Goal: Task Accomplishment & Management: Manage account settings

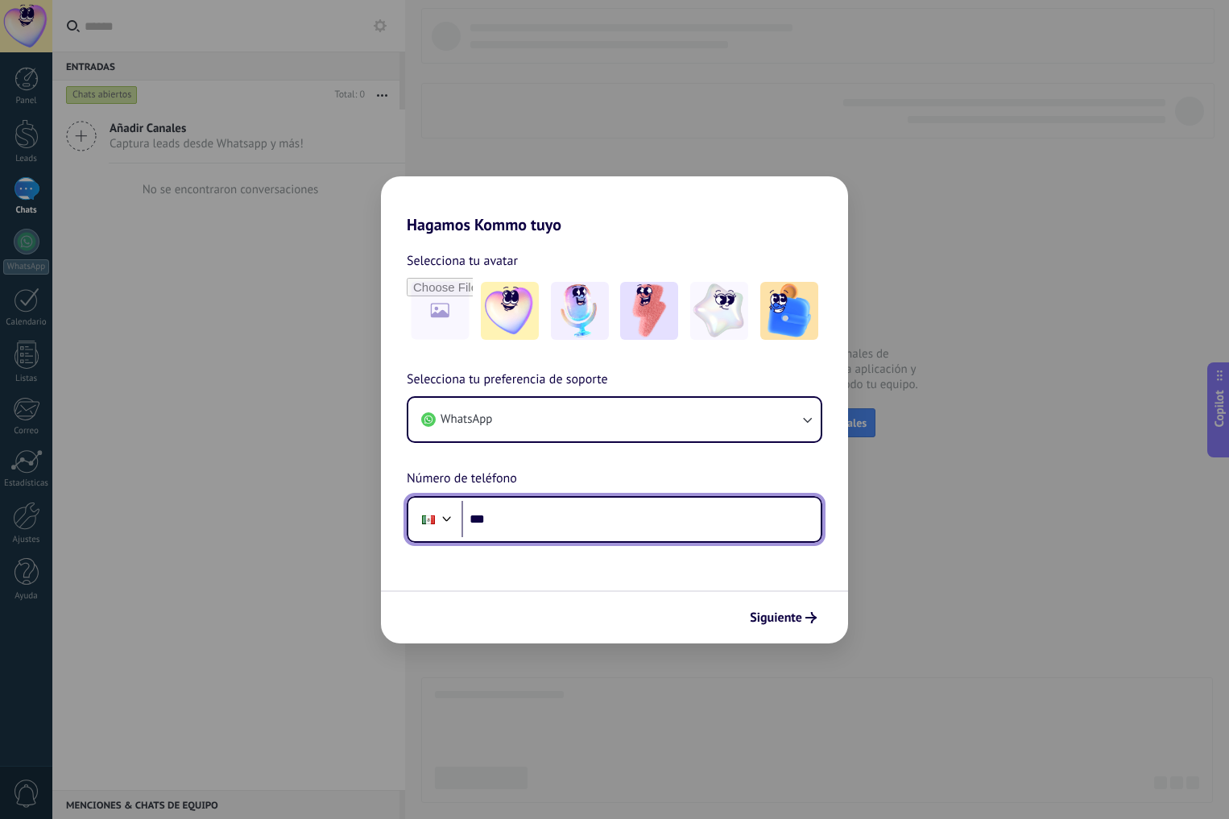
click at [575, 524] on input "***" at bounding box center [640, 519] width 359 height 37
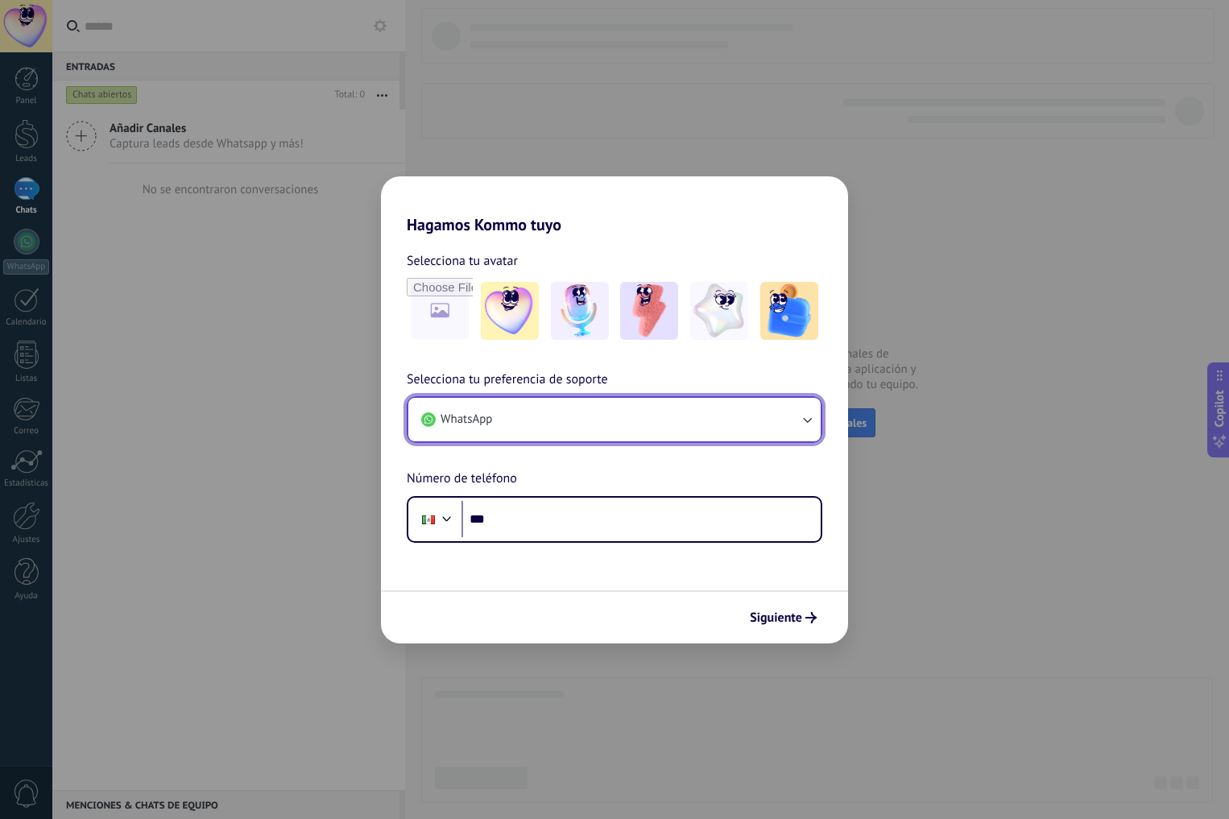
click at [562, 409] on button "WhatsApp" at bounding box center [614, 419] width 412 height 43
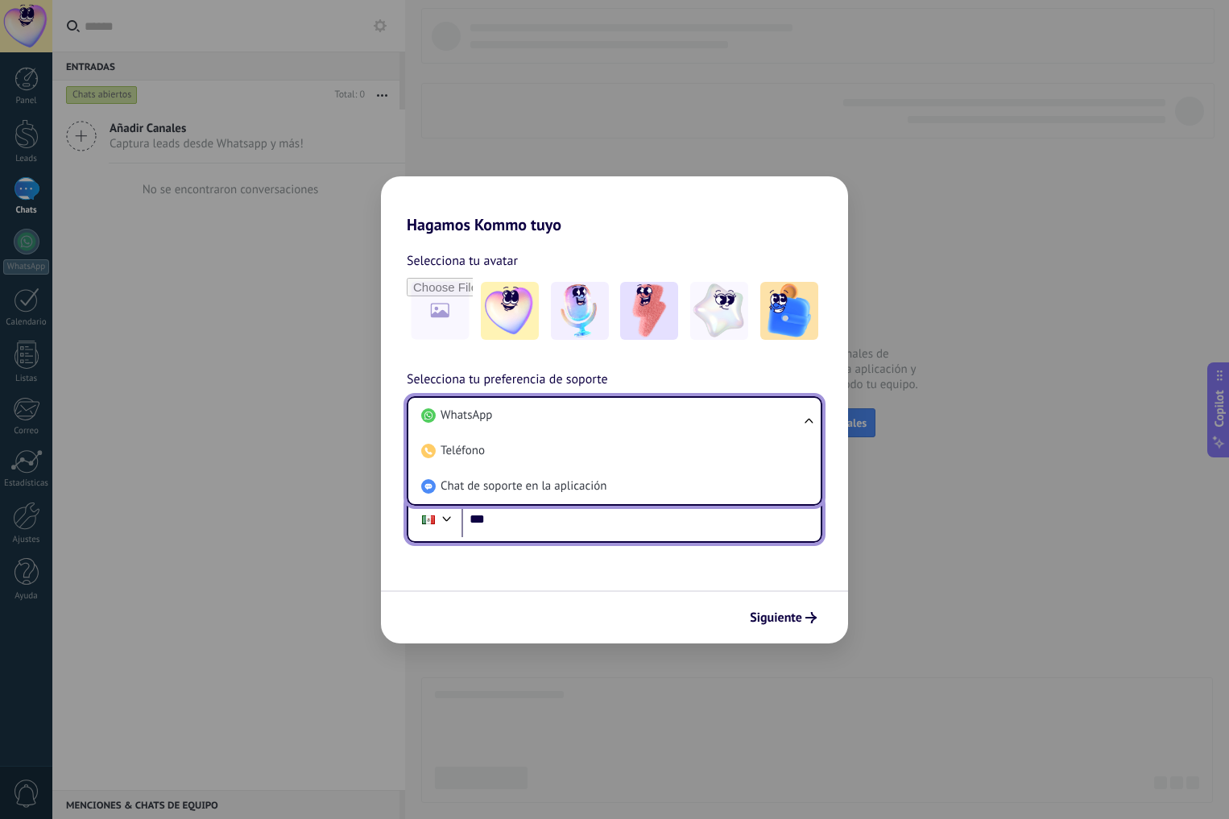
click at [538, 520] on input "***" at bounding box center [640, 519] width 359 height 37
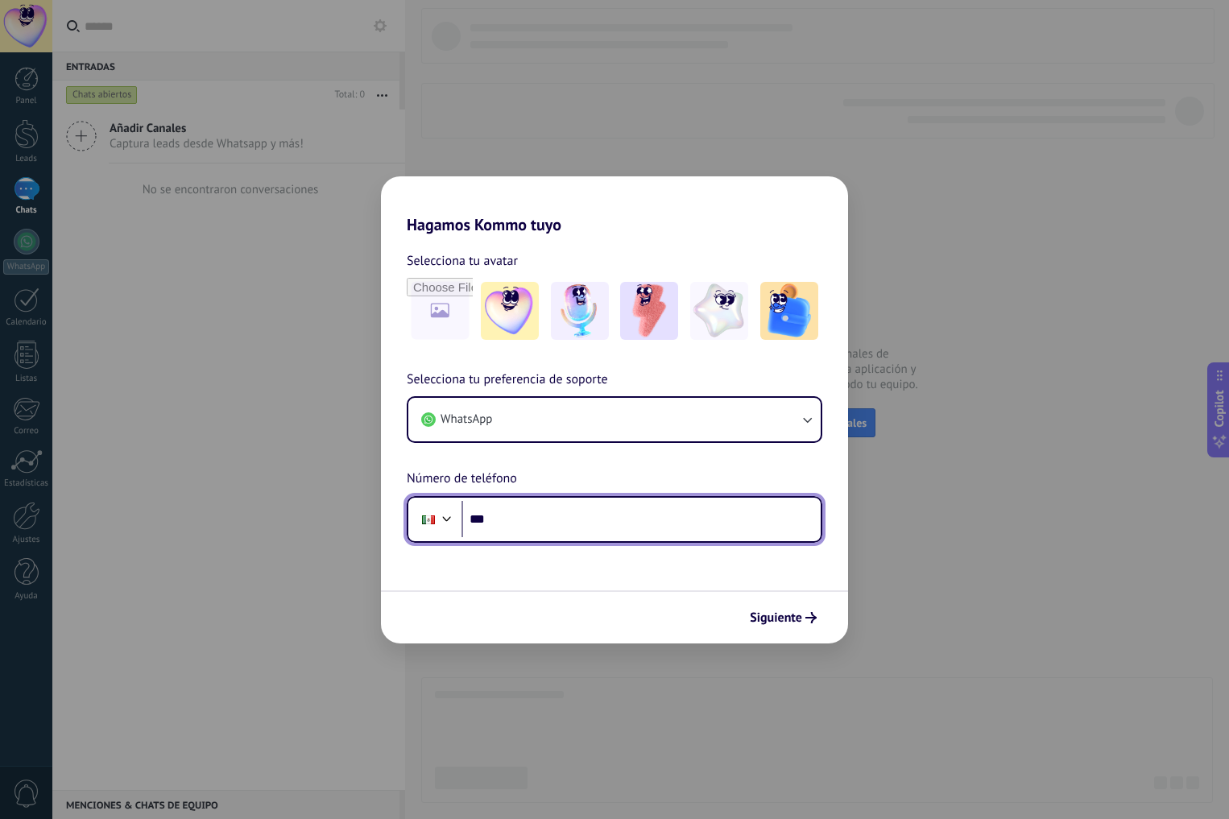
click at [538, 519] on input "***" at bounding box center [640, 519] width 359 height 37
paste input "**********"
drag, startPoint x: 507, startPoint y: 516, endPoint x: 524, endPoint y: 527, distance: 21.0
click at [510, 519] on input "**********" at bounding box center [640, 519] width 359 height 37
drag, startPoint x: 546, startPoint y: 518, endPoint x: 552, endPoint y: 541, distance: 24.2
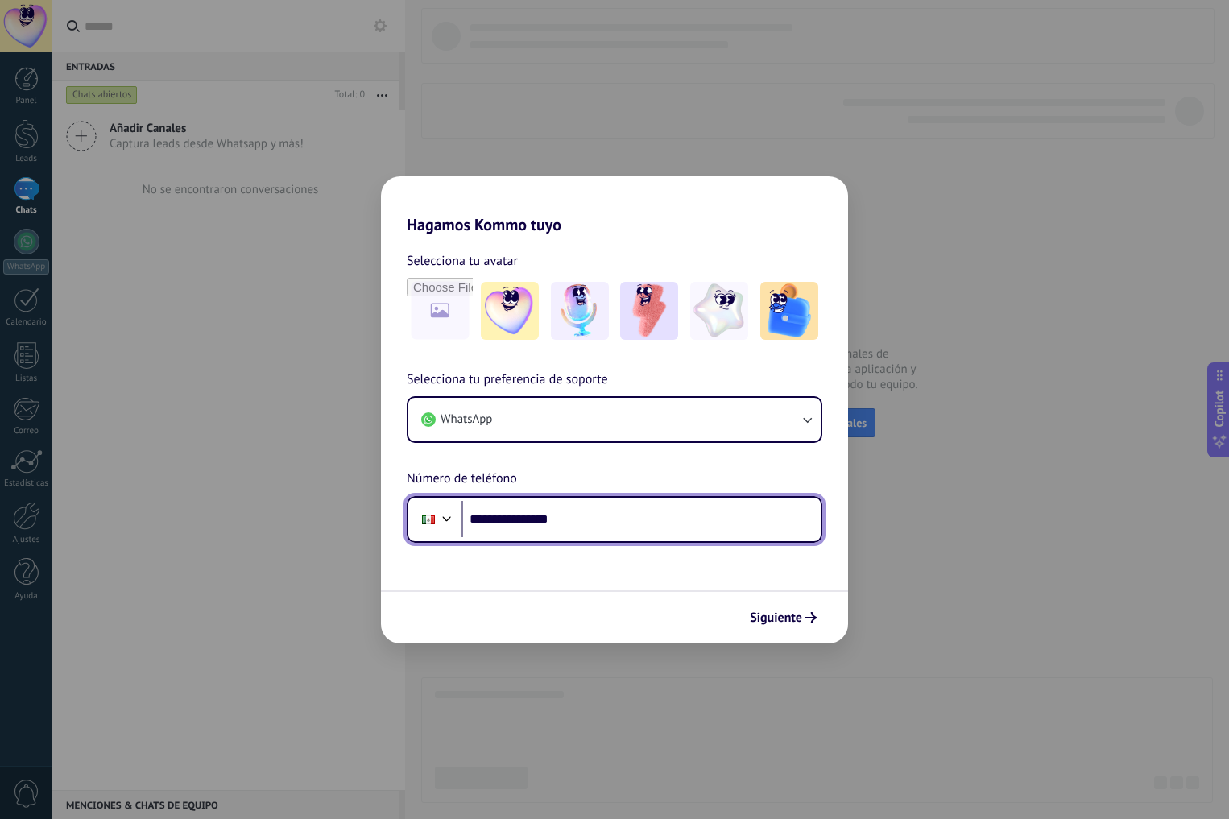
click at [547, 519] on input "**********" at bounding box center [640, 519] width 359 height 37
type input "**********"
click at [775, 607] on button "Siguiente" at bounding box center [783, 617] width 81 height 27
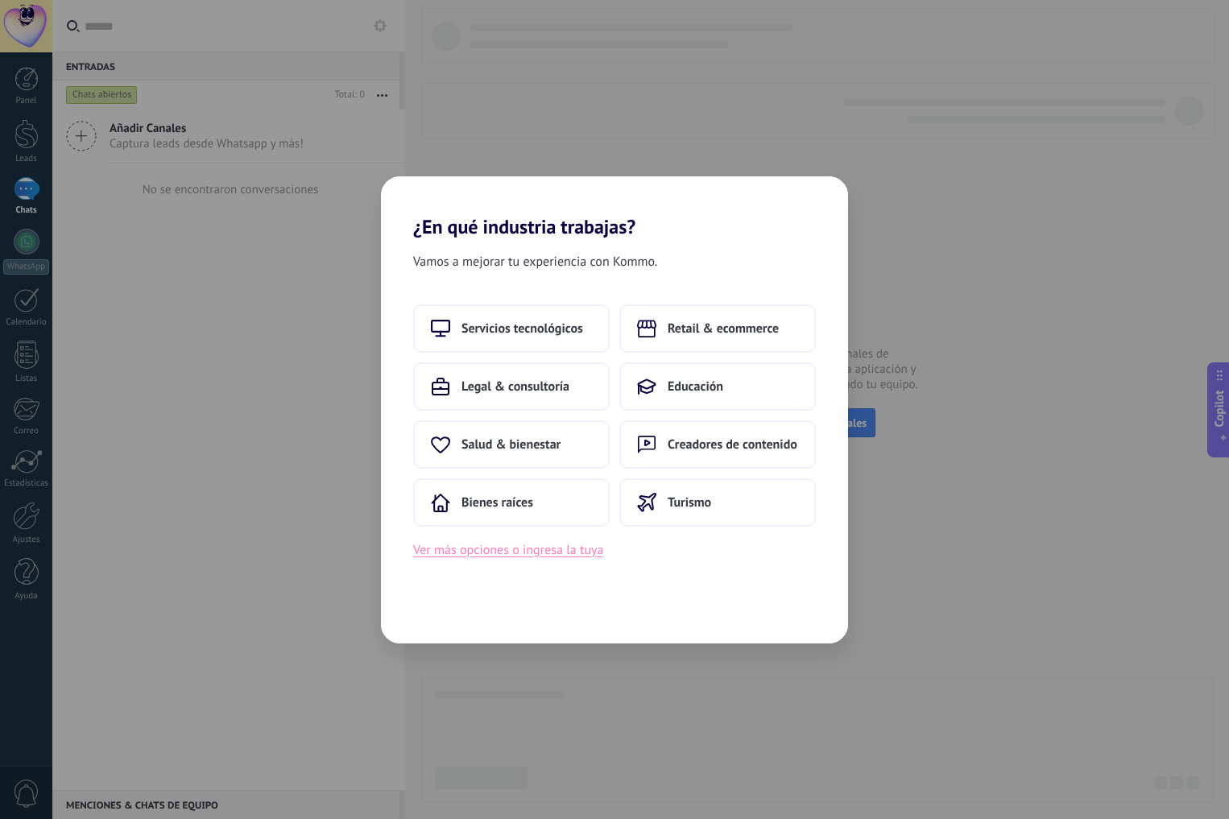
click at [557, 552] on button "Ver más opciones o ingresa la tuya" at bounding box center [508, 550] width 190 height 21
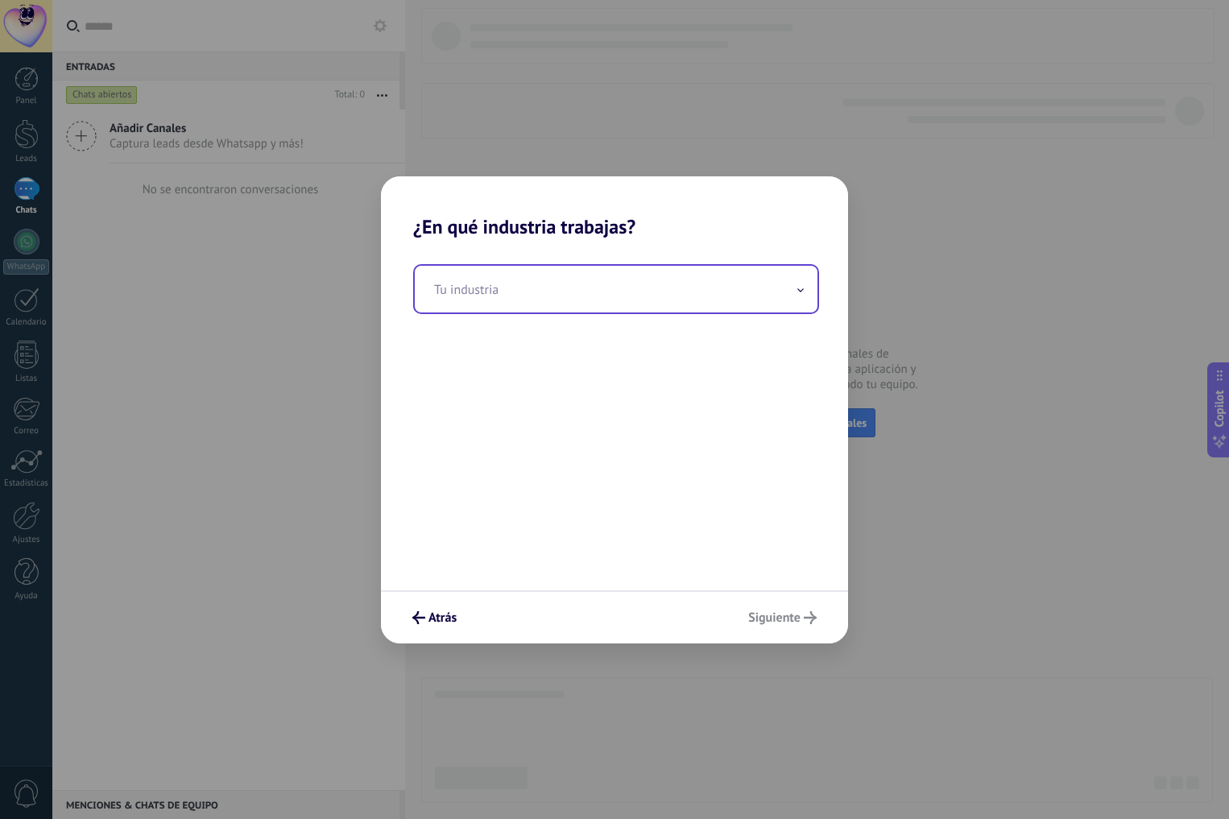
click at [635, 302] on input "text" at bounding box center [616, 289] width 403 height 47
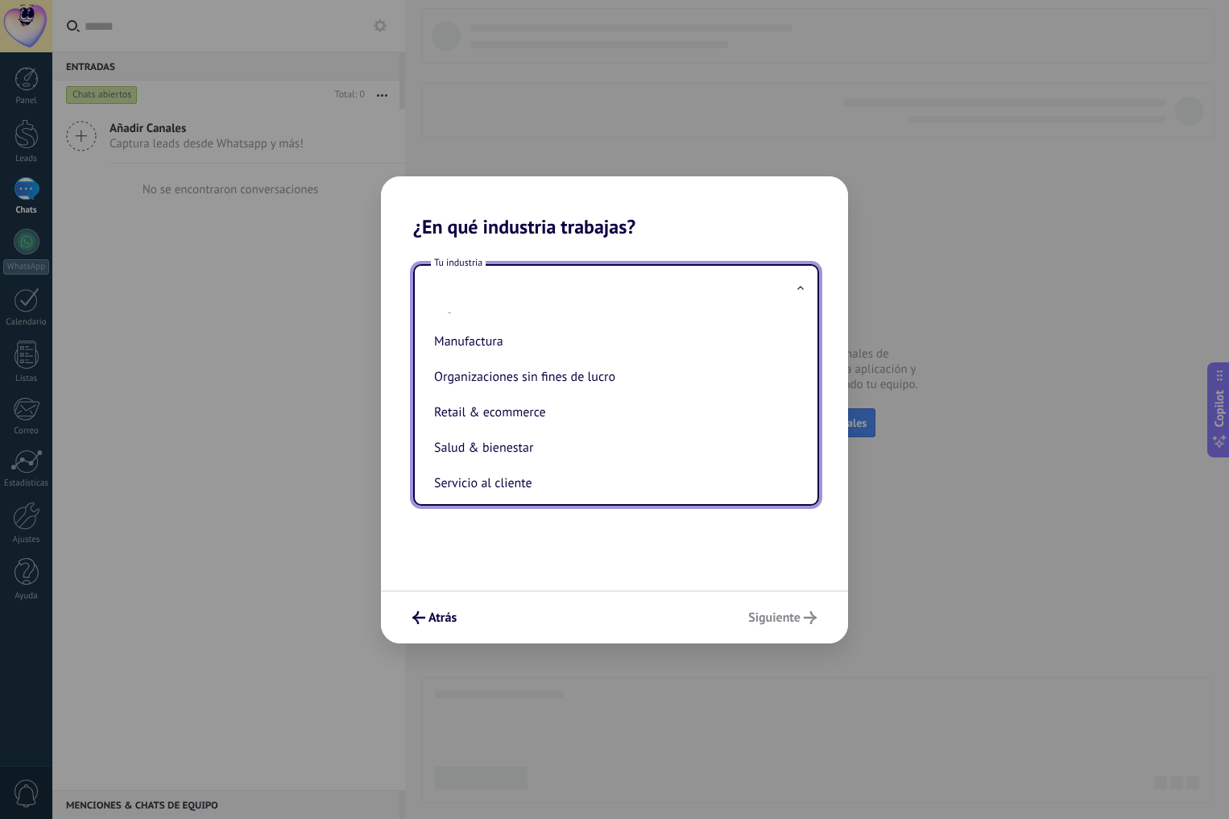
scroll to position [248, 0]
click at [523, 333] on li "Manufactura" at bounding box center [613, 333] width 370 height 35
type input "**********"
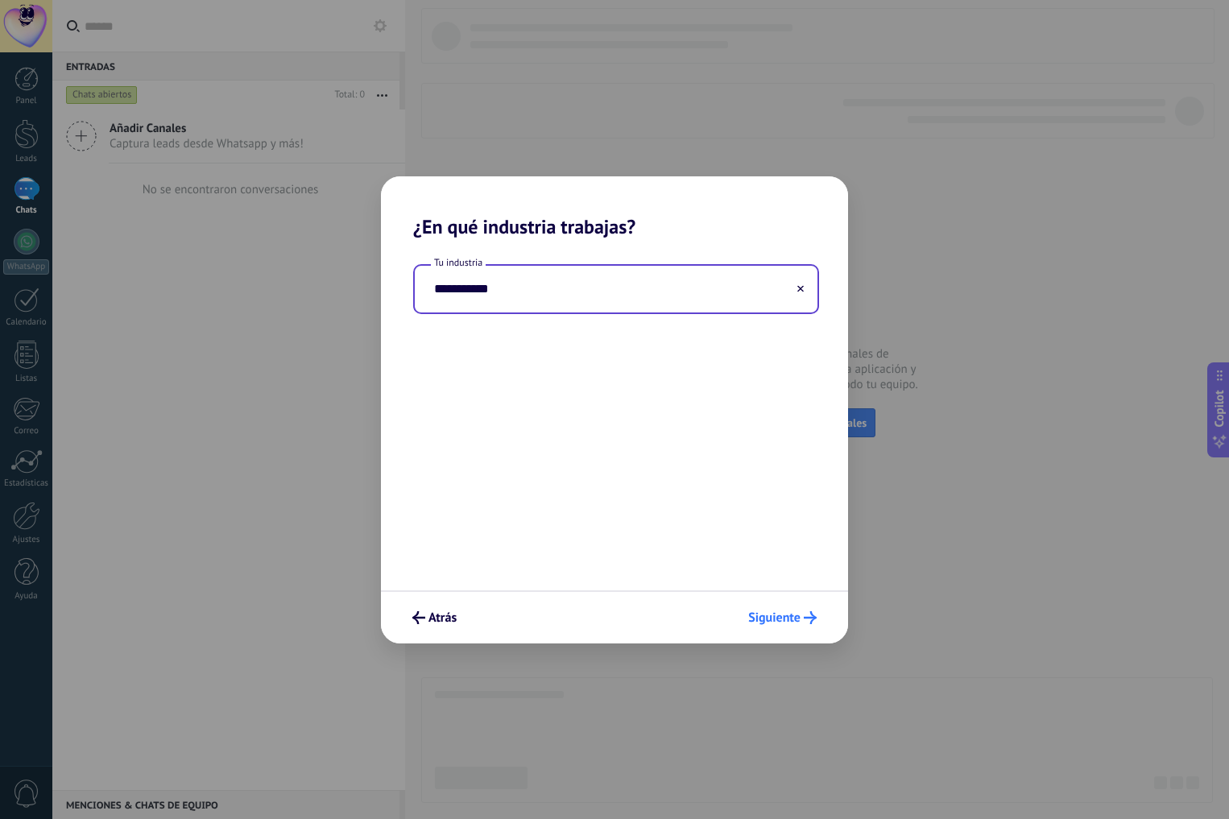
click at [781, 620] on span "Siguiente" at bounding box center [774, 617] width 52 height 11
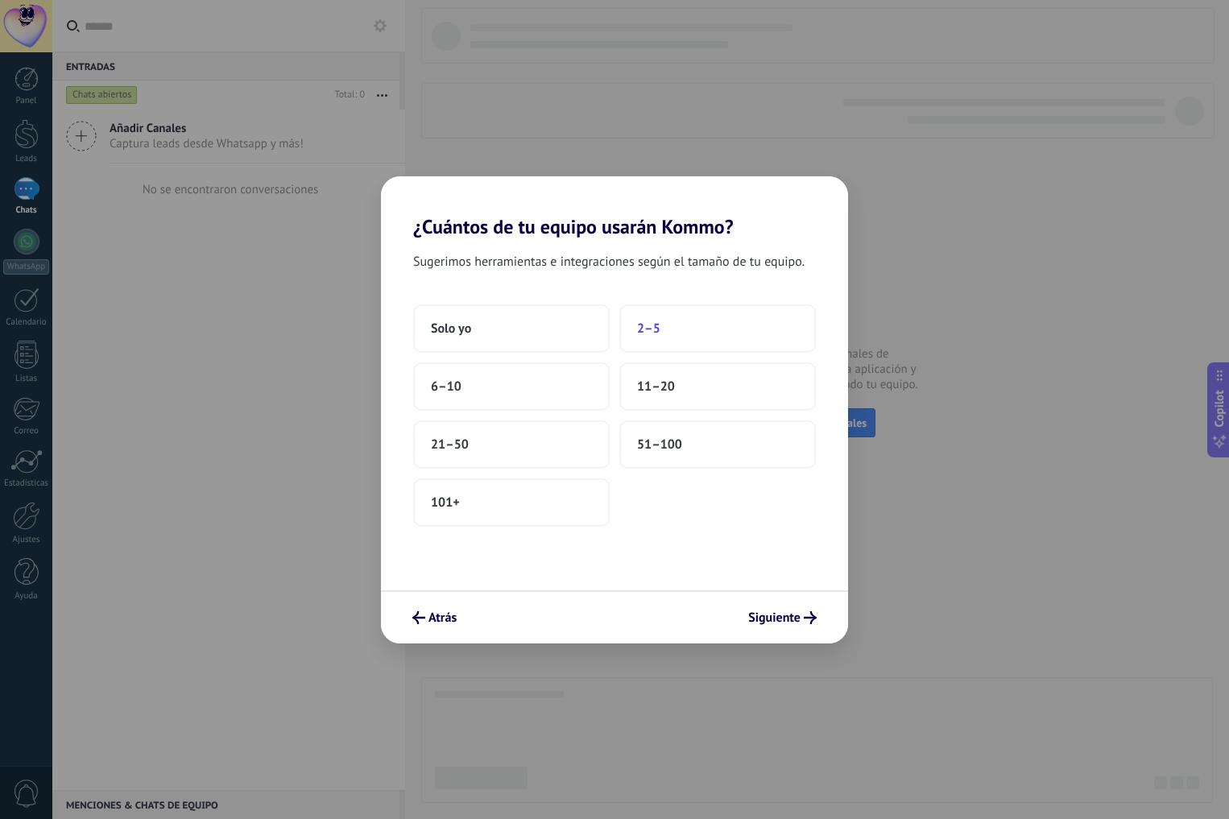
click at [652, 332] on span "2–5" at bounding box center [648, 329] width 23 height 16
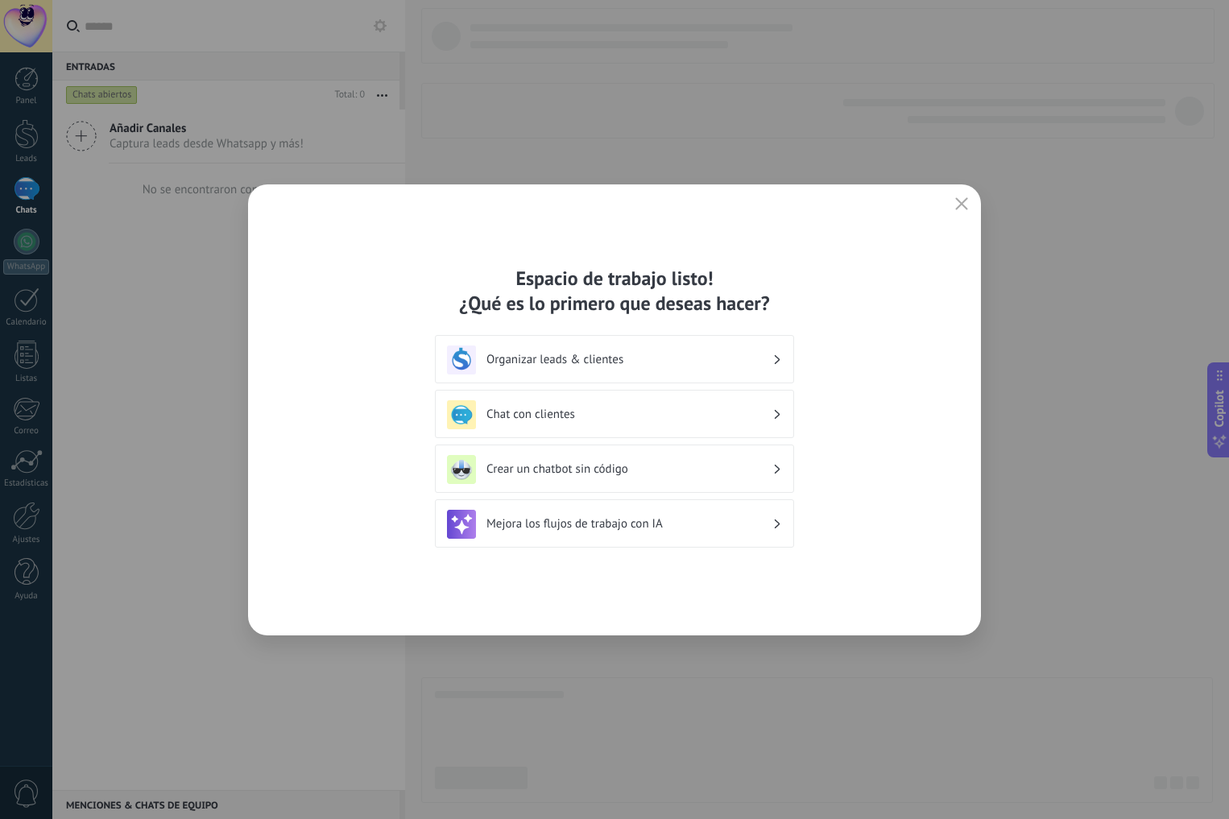
click at [563, 362] on h3 "Organizar leads & clientes" at bounding box center [629, 359] width 286 height 15
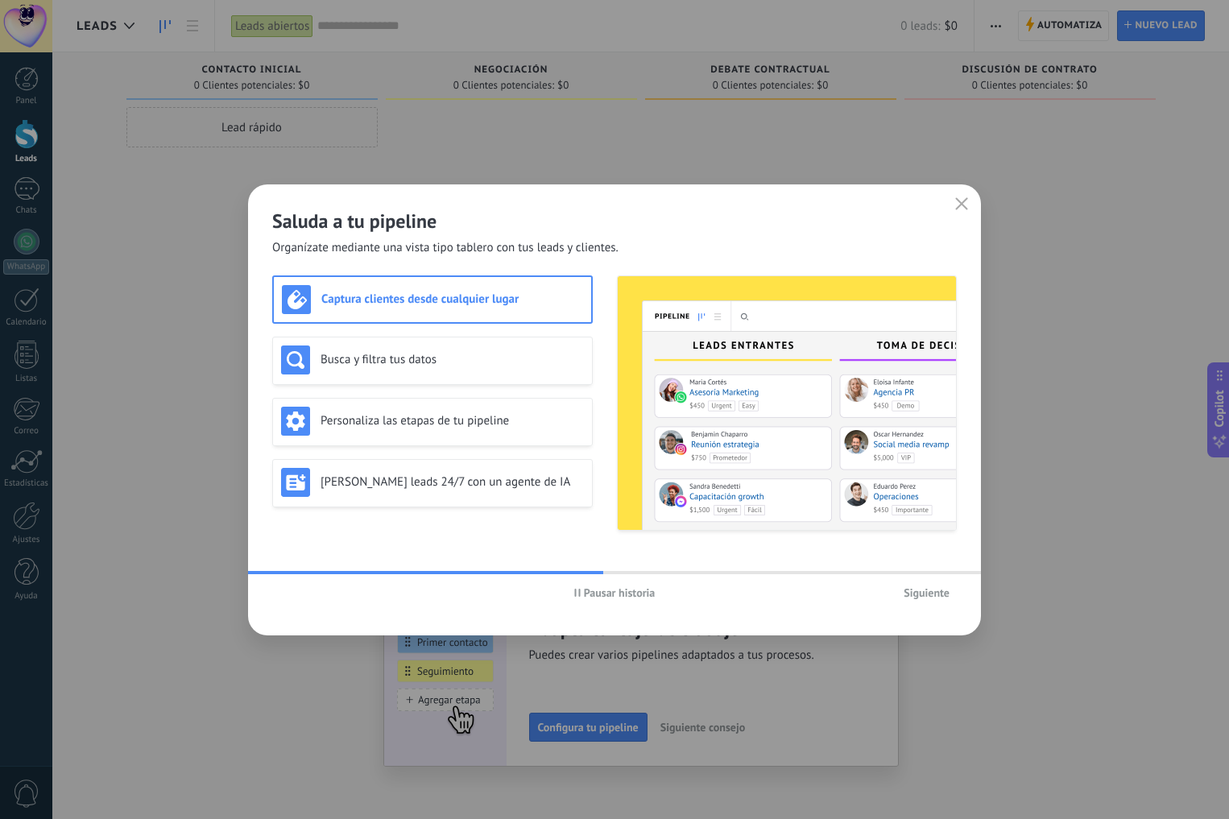
click at [913, 588] on span "Siguiente" at bounding box center [927, 592] width 46 height 11
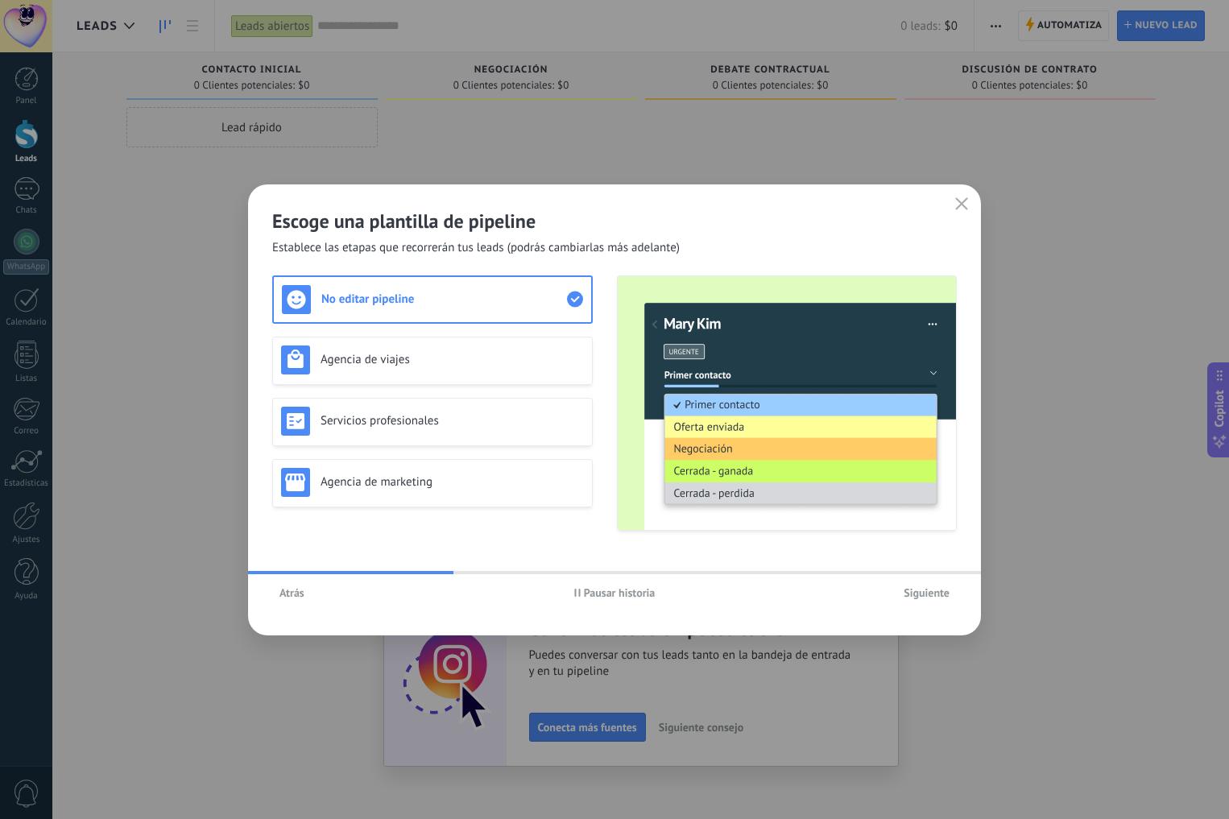
click at [913, 588] on span "Siguiente" at bounding box center [927, 592] width 46 height 11
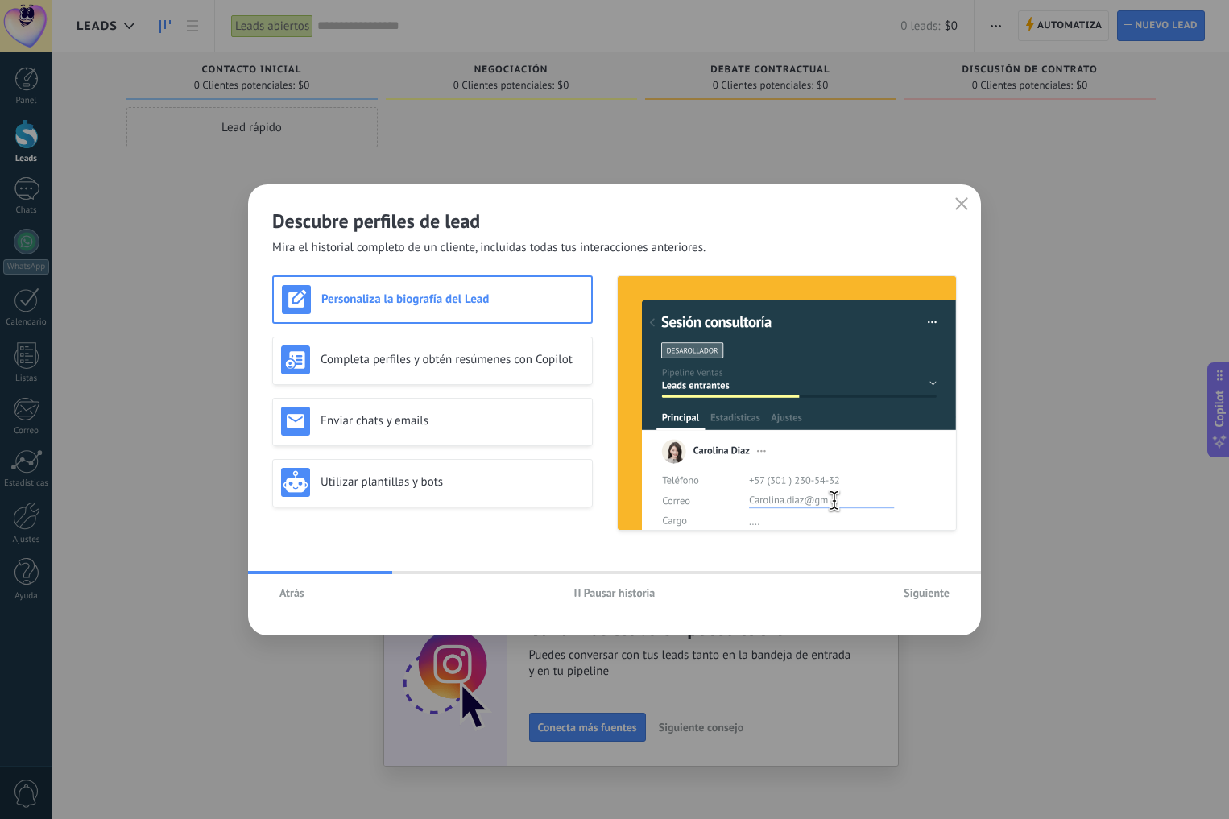
click at [913, 588] on span "Siguiente" at bounding box center [927, 592] width 46 height 11
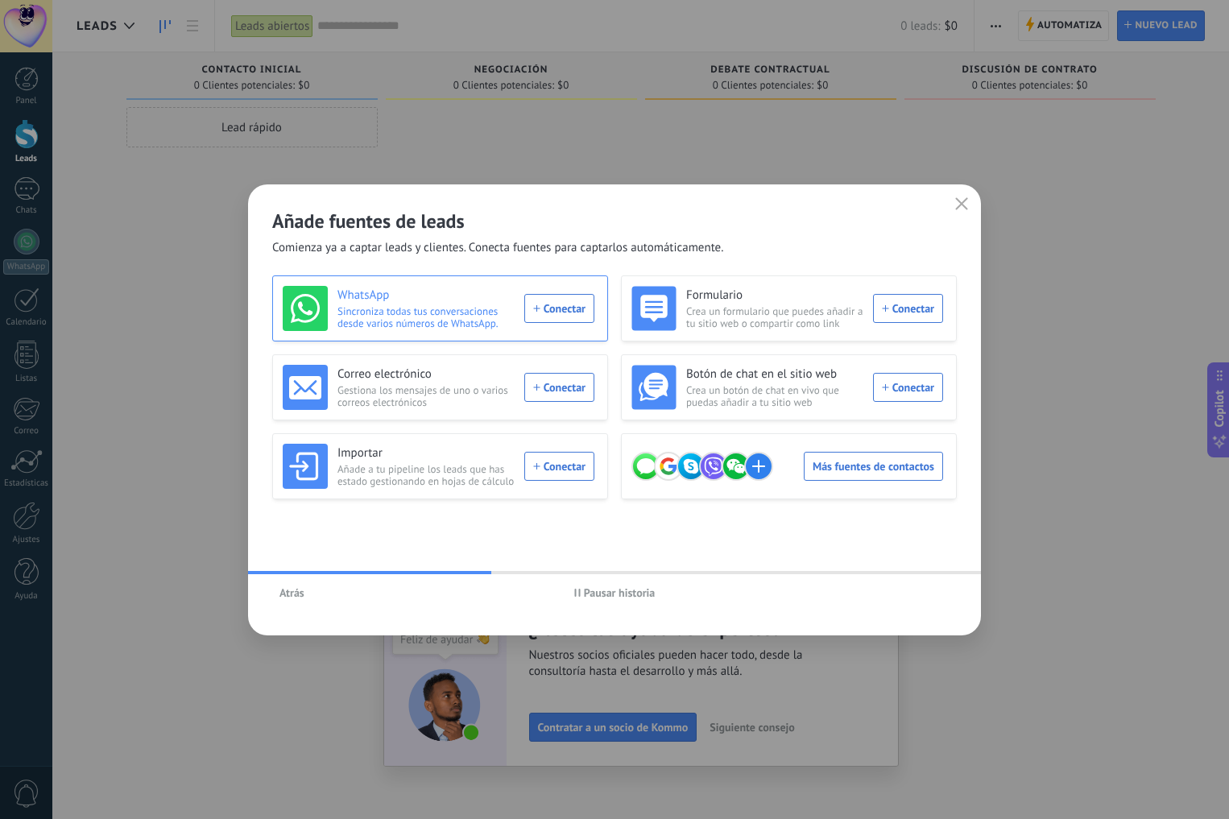
click at [573, 311] on div "WhatsApp Sincroniza todas tus conversaciones desde varios números de WhatsApp. …" at bounding box center [439, 308] width 312 height 45
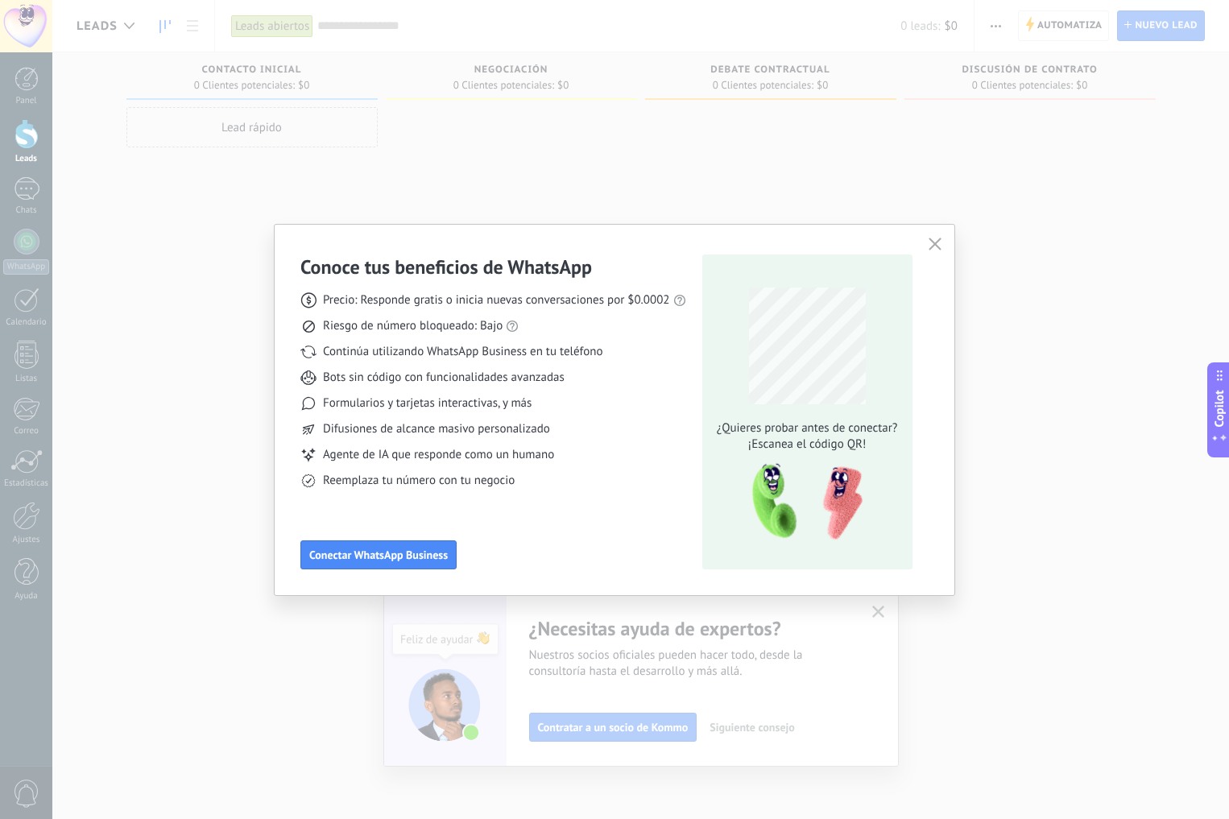
click at [937, 246] on use "button" at bounding box center [935, 244] width 12 height 12
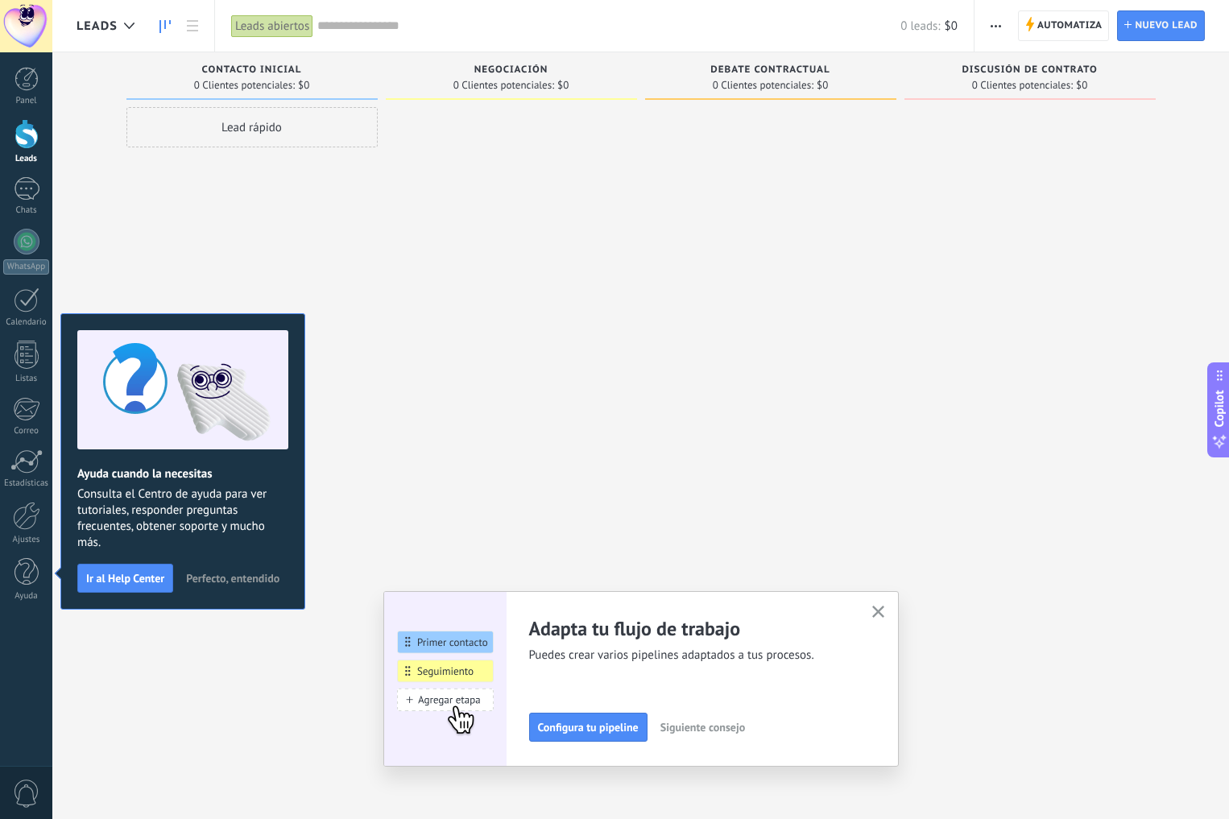
click at [428, 286] on div at bounding box center [511, 411] width 251 height 609
click at [218, 585] on button "Perfecto, entendido" at bounding box center [233, 578] width 108 height 24
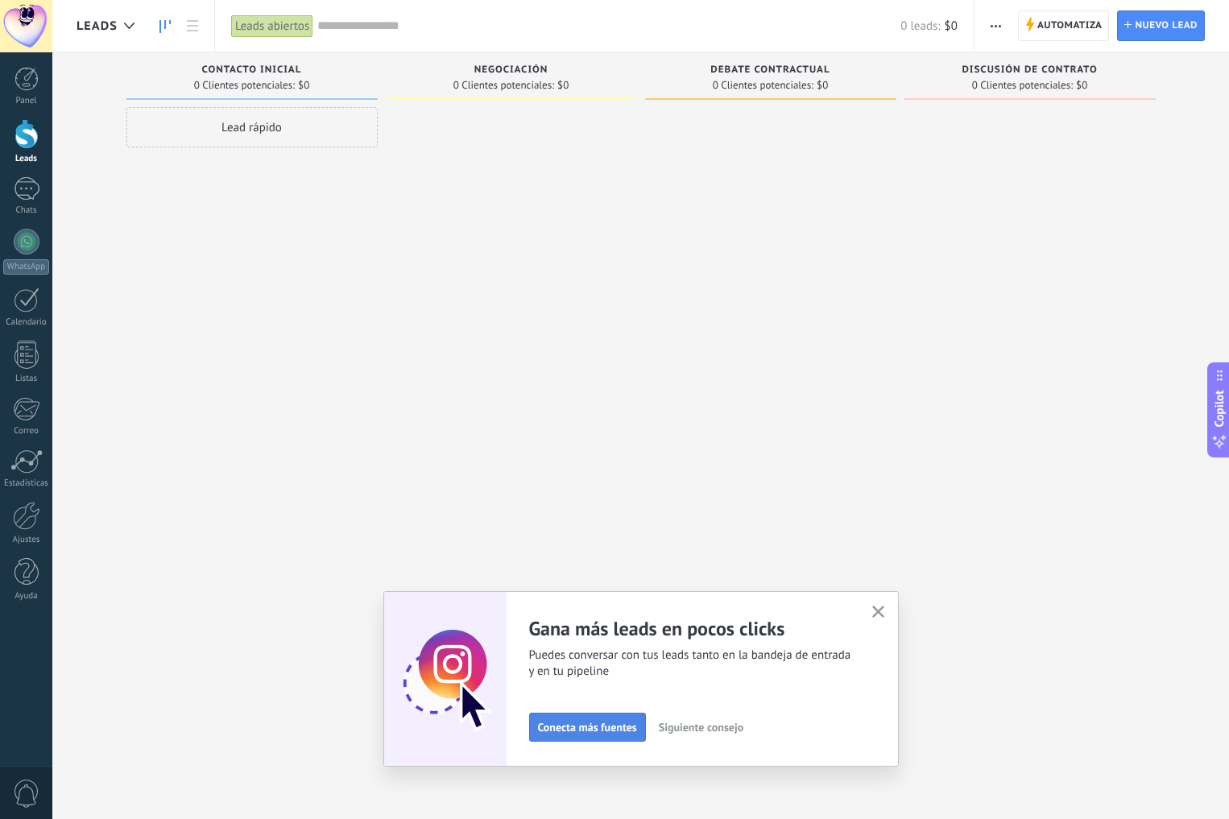
click at [564, 738] on button "Conecta más fuentes" at bounding box center [587, 727] width 117 height 29
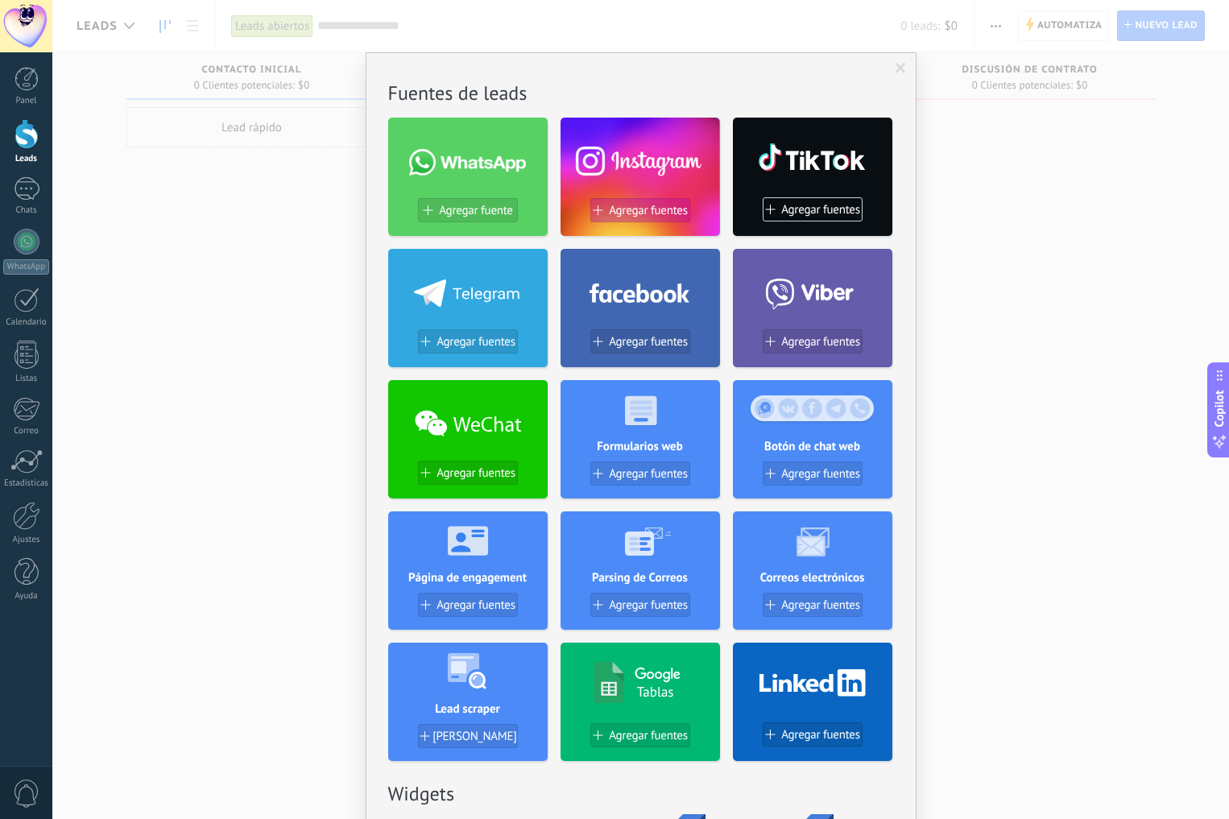
click at [634, 211] on span "Agregar fuentes" at bounding box center [648, 211] width 79 height 14
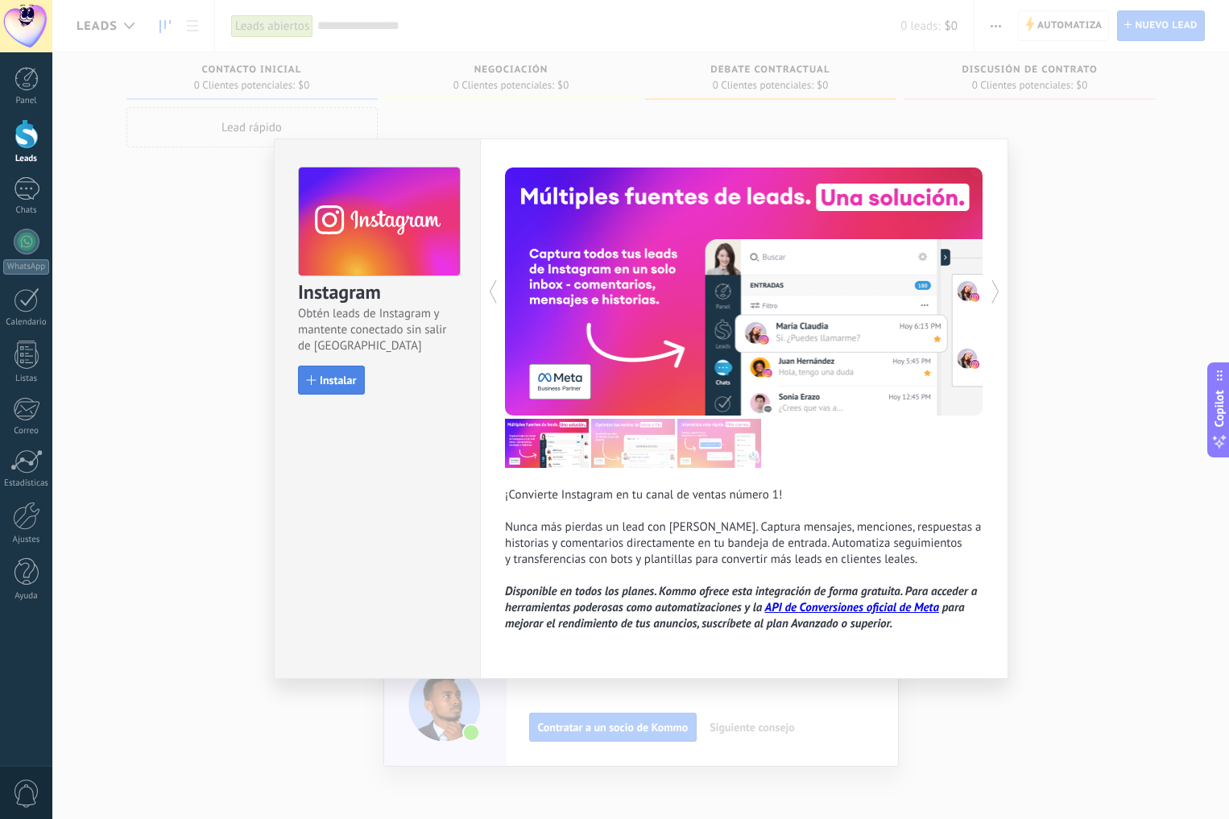
click at [340, 386] on span "Instalar" at bounding box center [338, 379] width 36 height 11
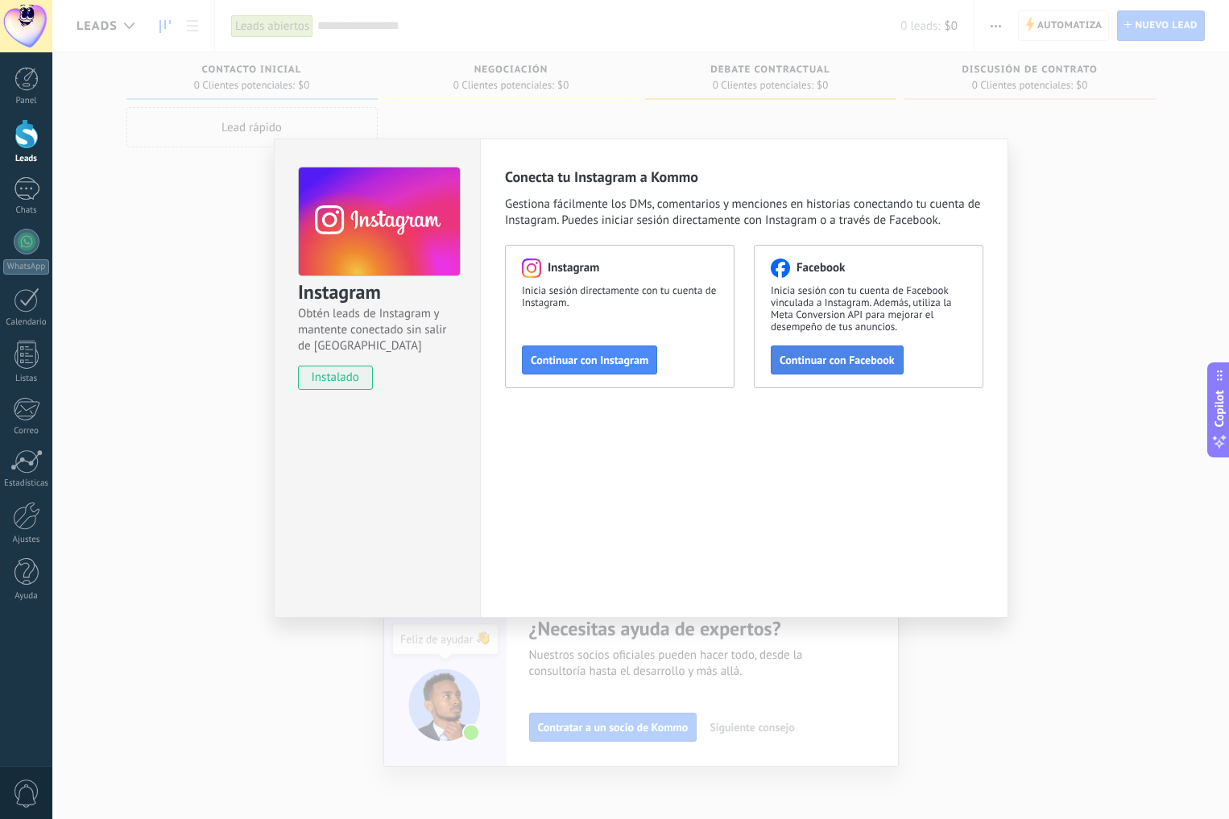
click at [830, 362] on span "Continuar con Facebook" at bounding box center [837, 359] width 115 height 11
click at [573, 352] on button "Continuar con Instagram" at bounding box center [589, 359] width 135 height 29
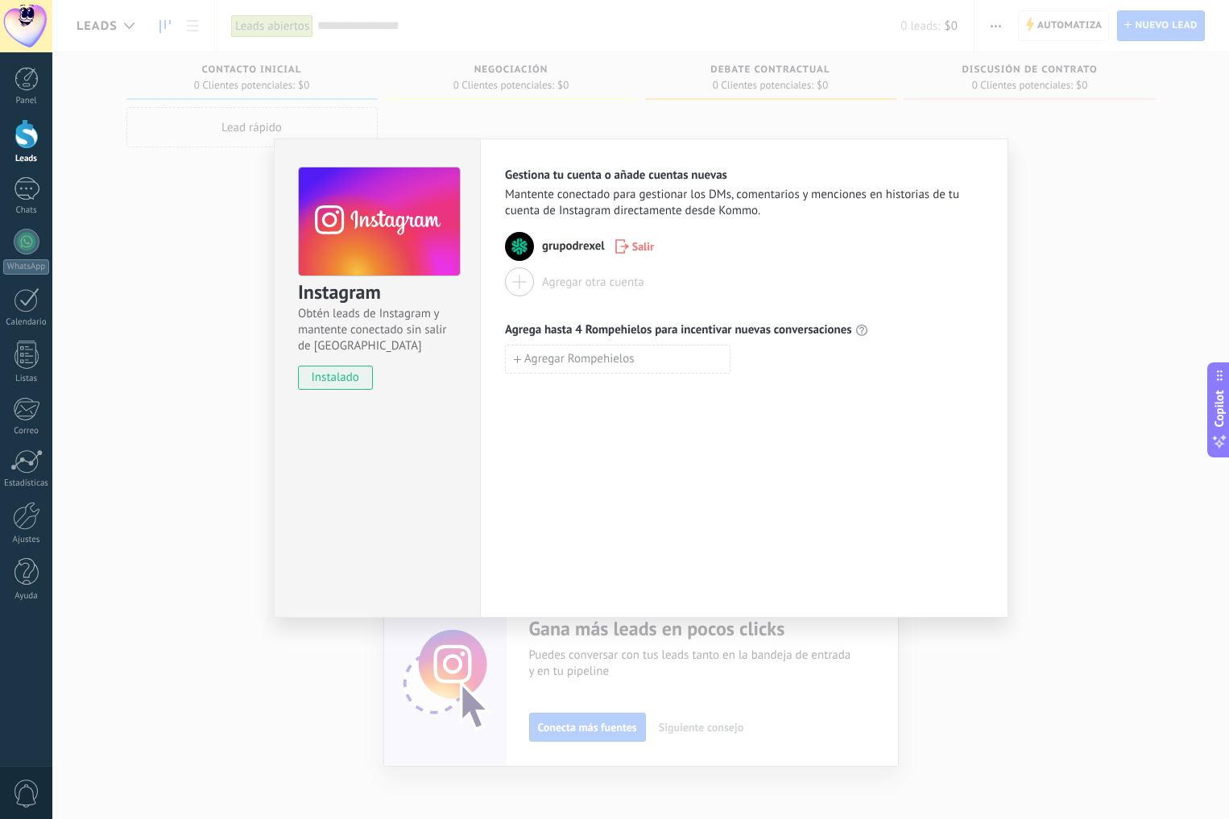
click at [1103, 418] on div "Instagram Obtén leads de Instagram y mantente conectado sin salir de Kommo inst…" at bounding box center [640, 409] width 1177 height 819
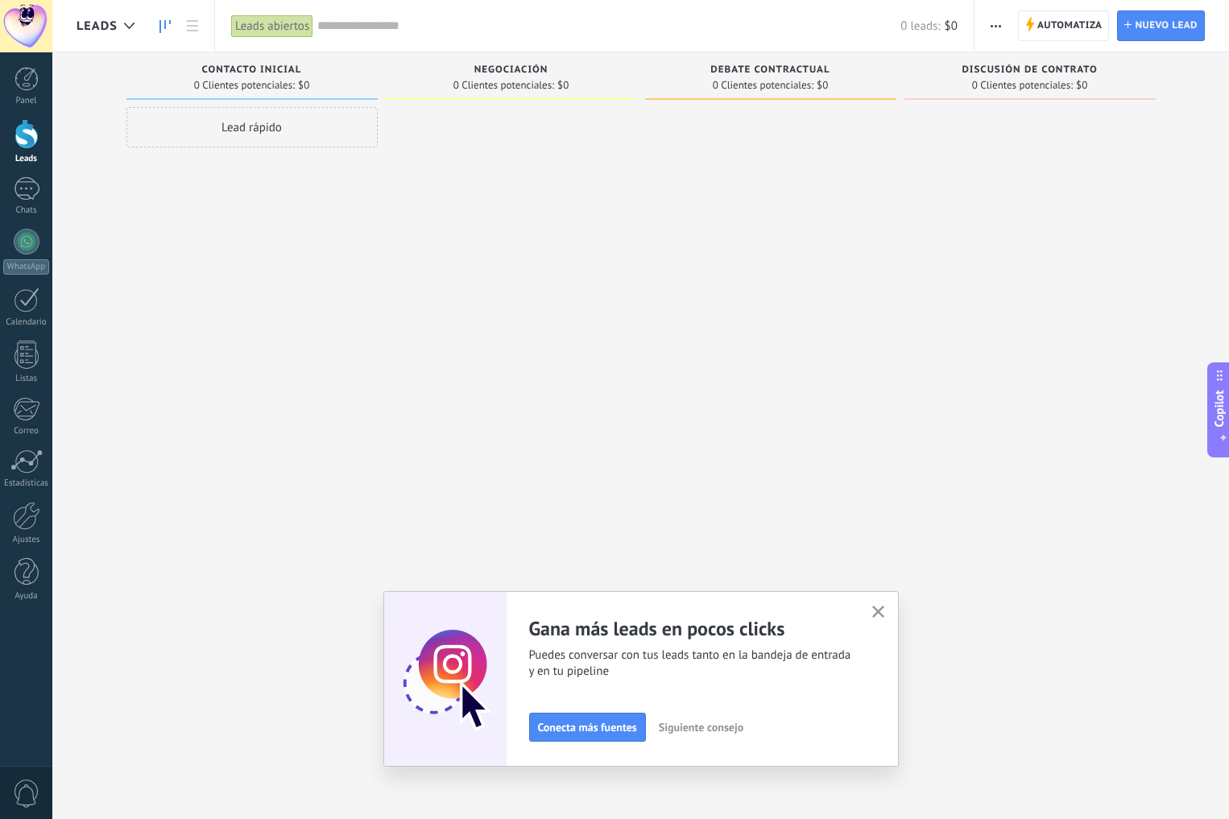
click at [872, 617] on icon "button" at bounding box center [878, 612] width 12 height 12
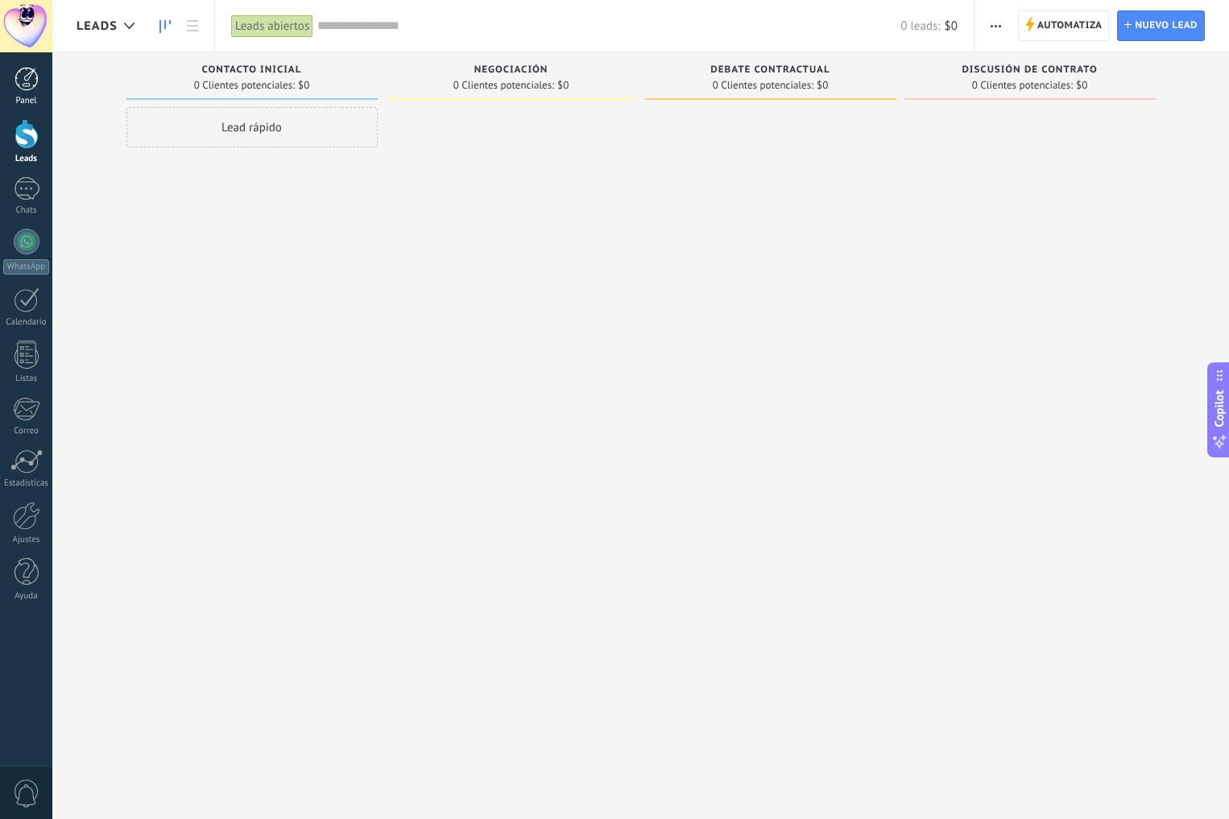
click at [22, 82] on div at bounding box center [26, 79] width 24 height 24
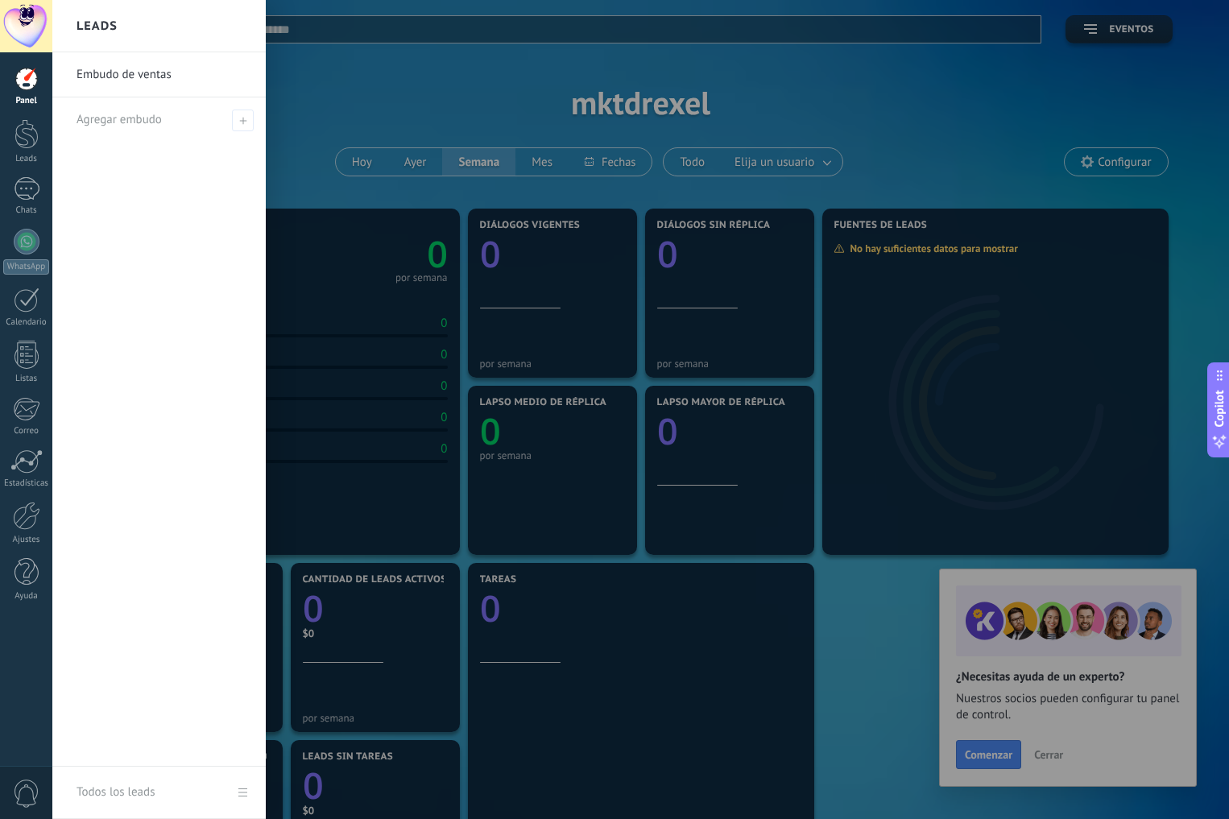
click at [285, 161] on div at bounding box center [666, 409] width 1229 height 819
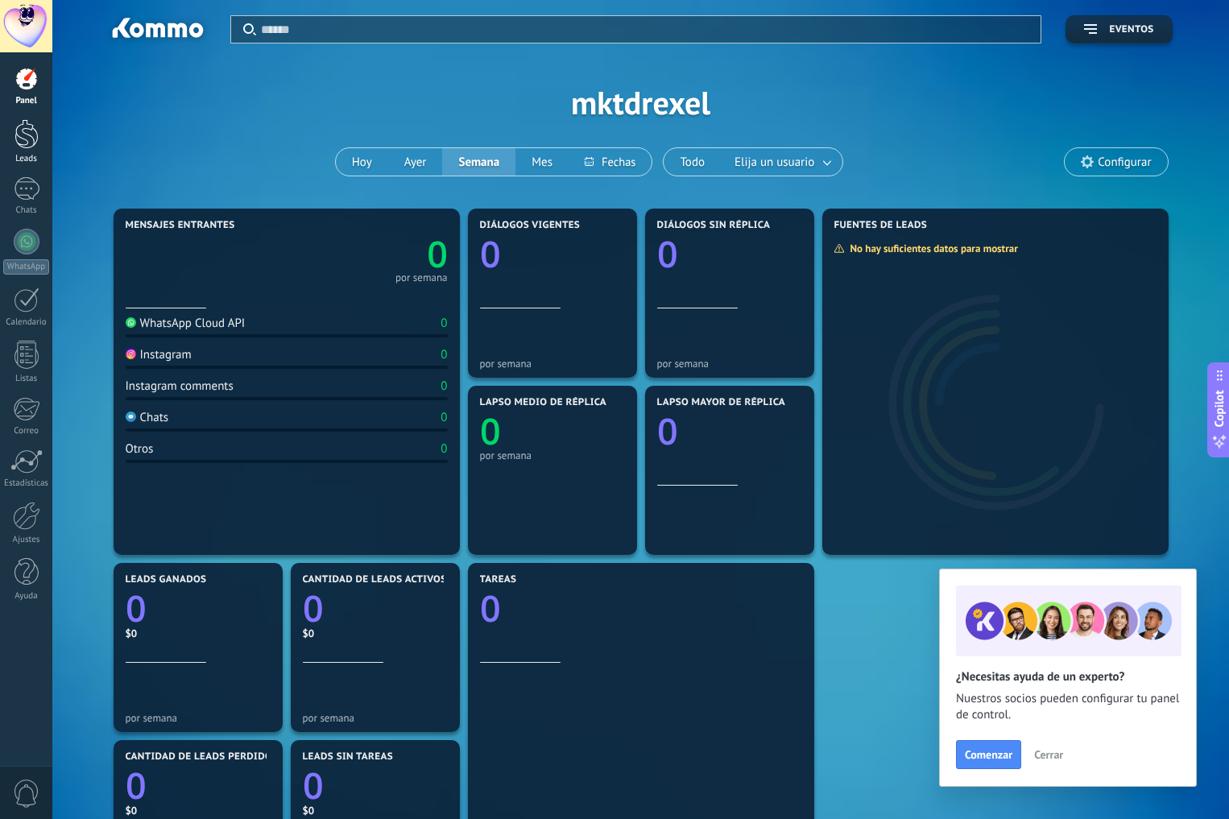
click at [27, 151] on link "Leads" at bounding box center [26, 141] width 52 height 45
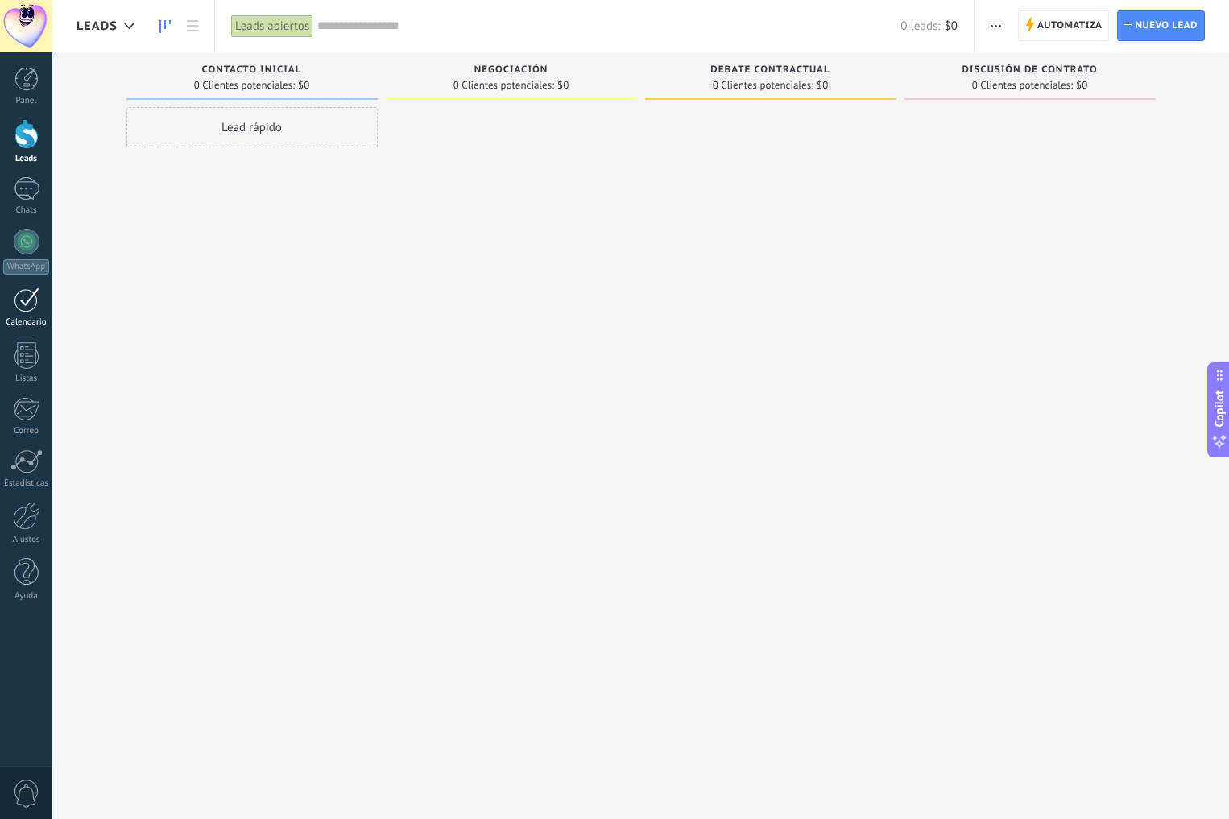
click at [31, 308] on div at bounding box center [27, 299] width 26 height 25
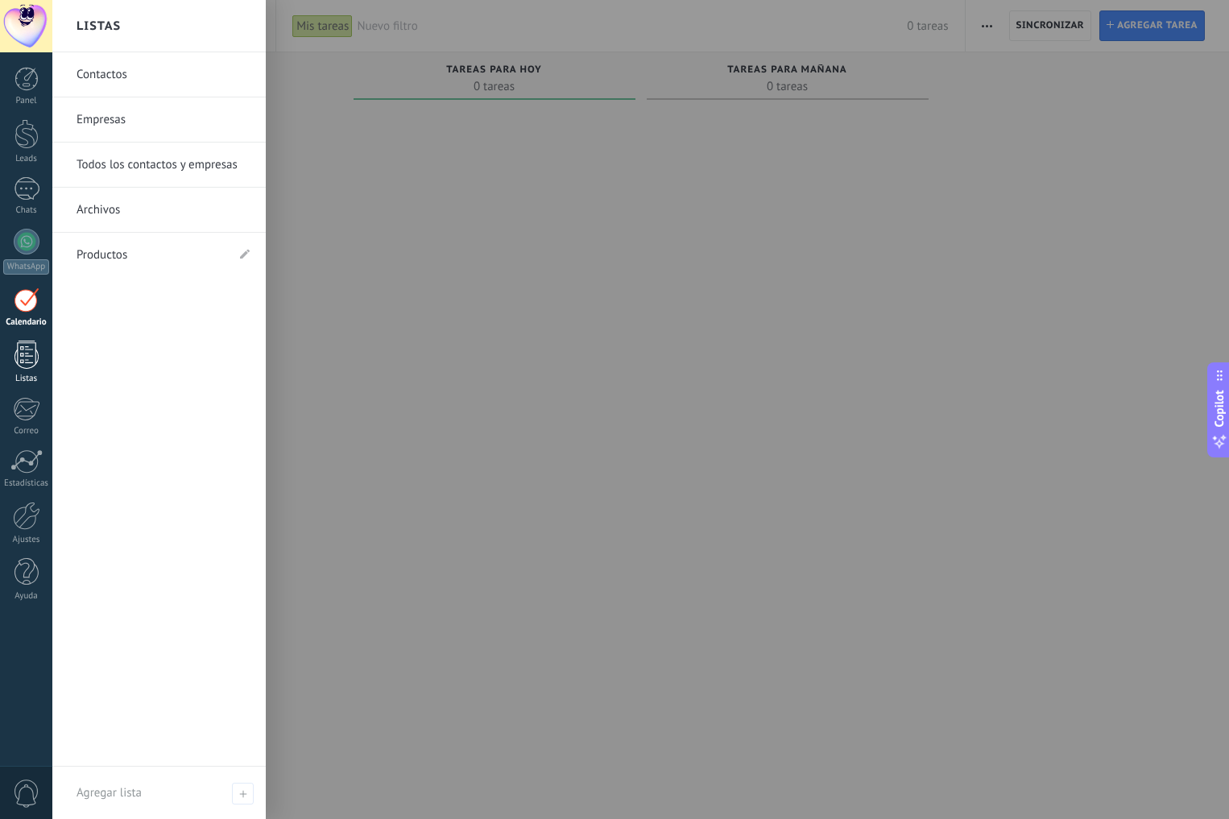
click at [19, 358] on div at bounding box center [26, 355] width 24 height 28
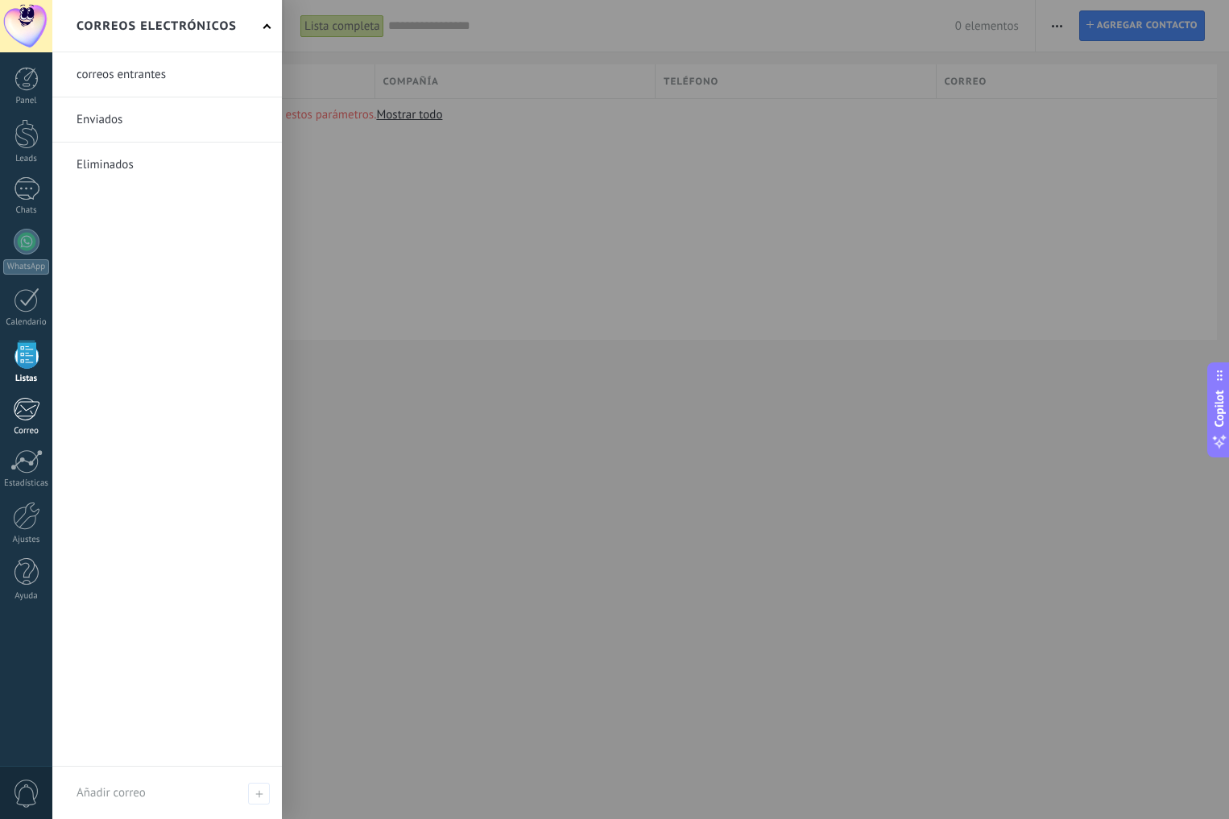
click at [23, 405] on div at bounding box center [26, 409] width 27 height 24
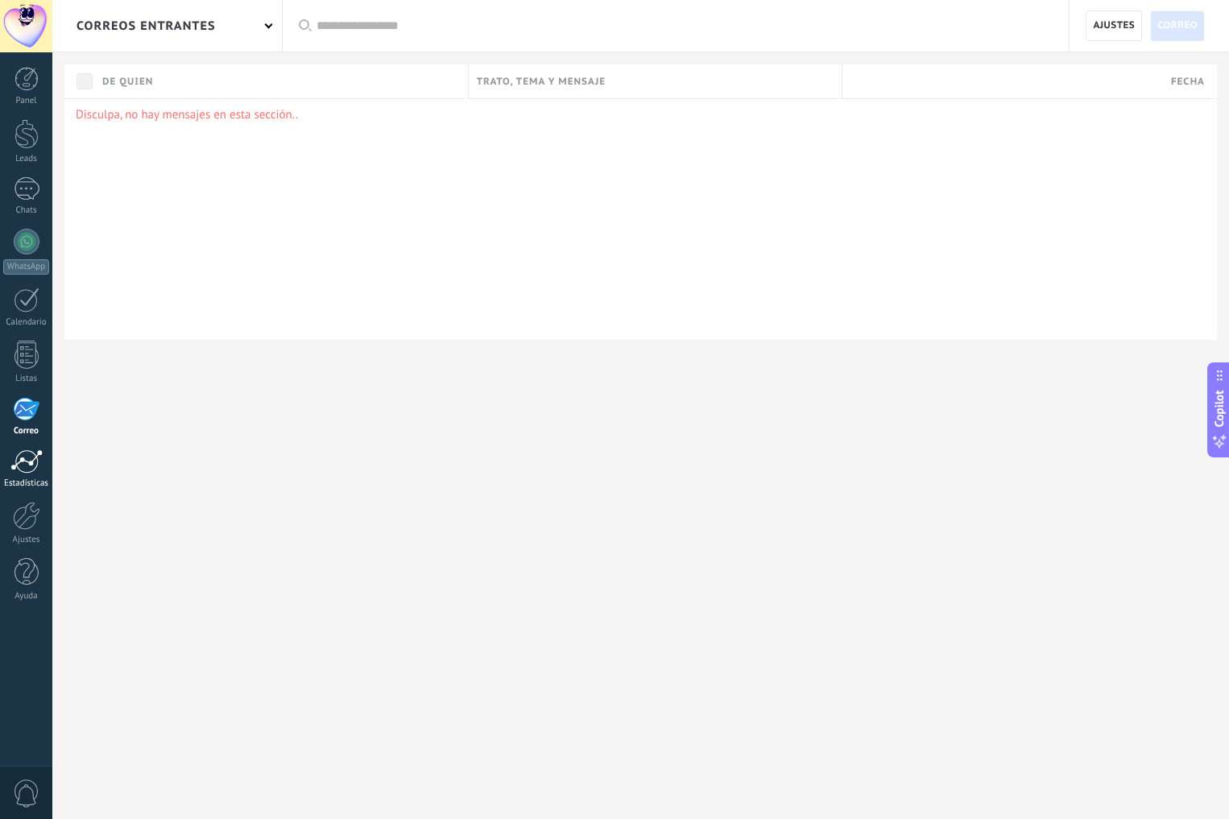
click at [23, 463] on div at bounding box center [26, 461] width 32 height 24
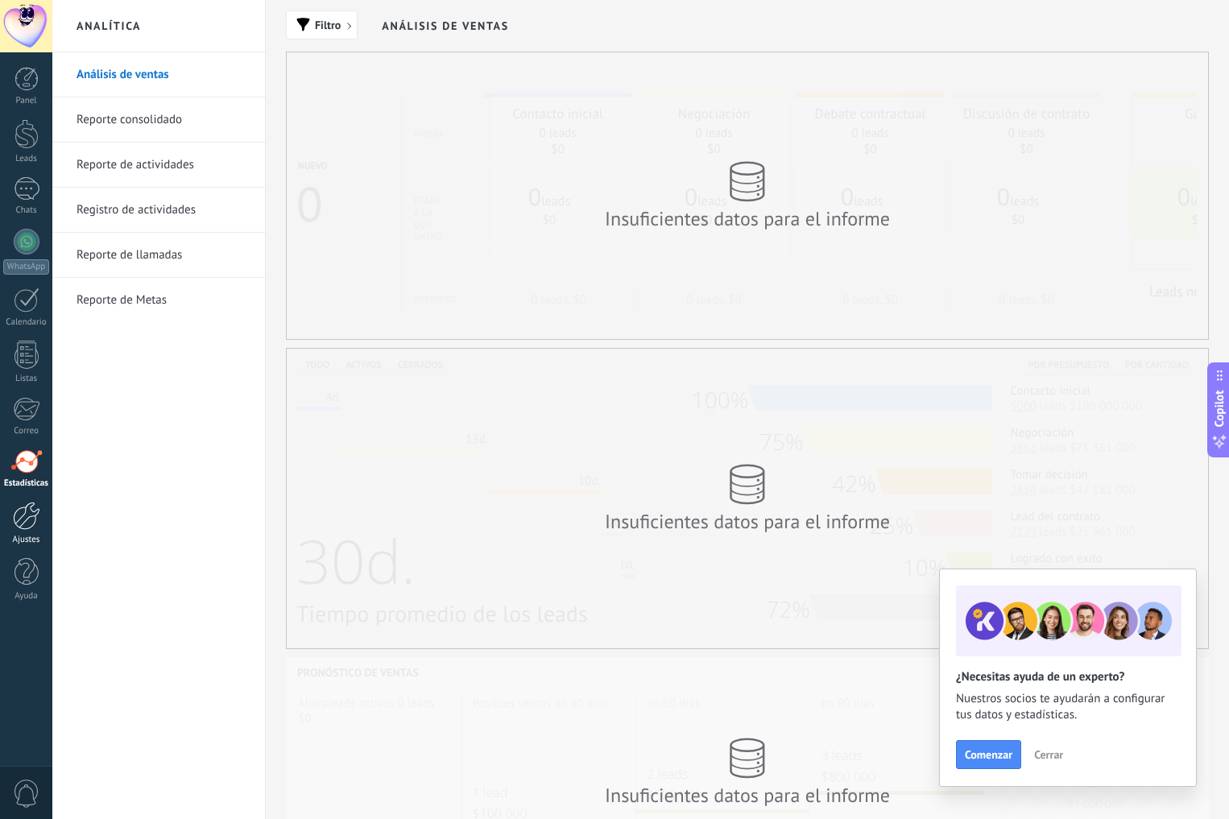
click at [23, 527] on div at bounding box center [26, 516] width 27 height 28
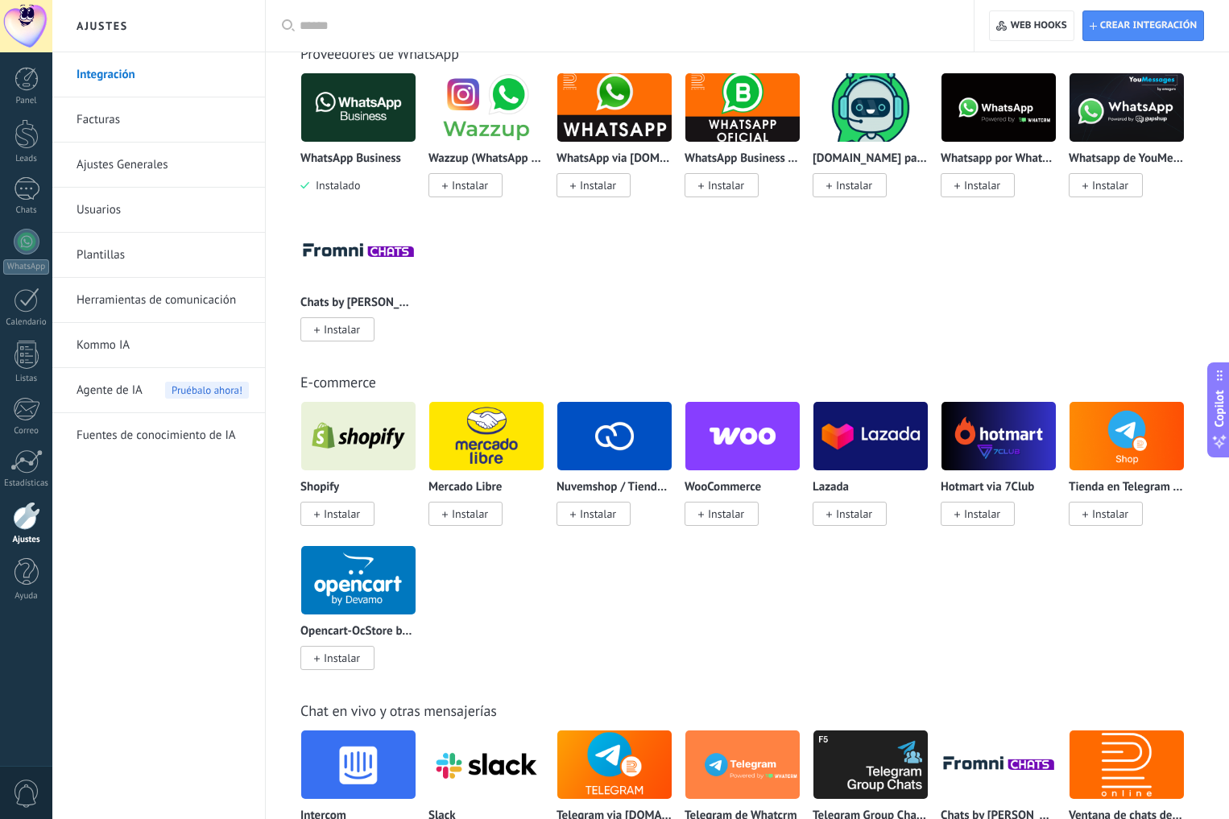
scroll to position [672, 0]
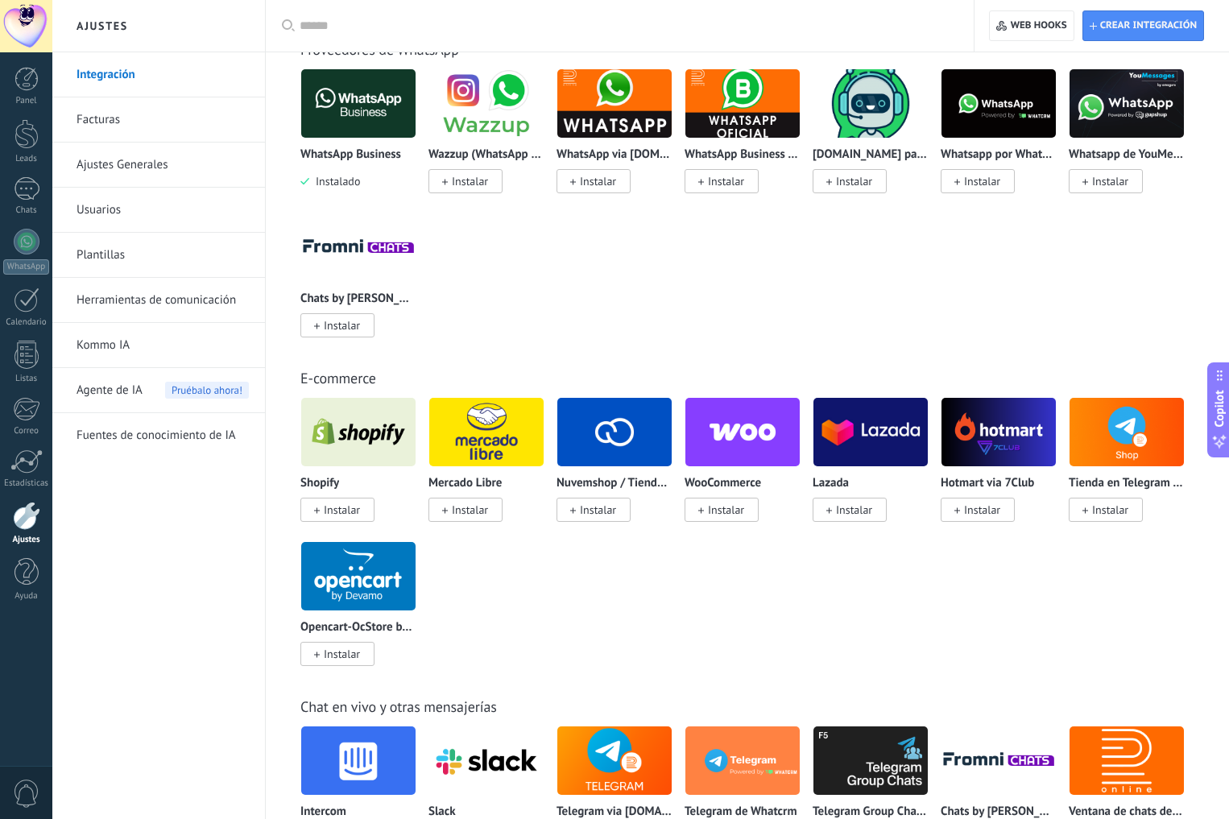
click at [111, 123] on link "Facturas" at bounding box center [163, 119] width 172 height 45
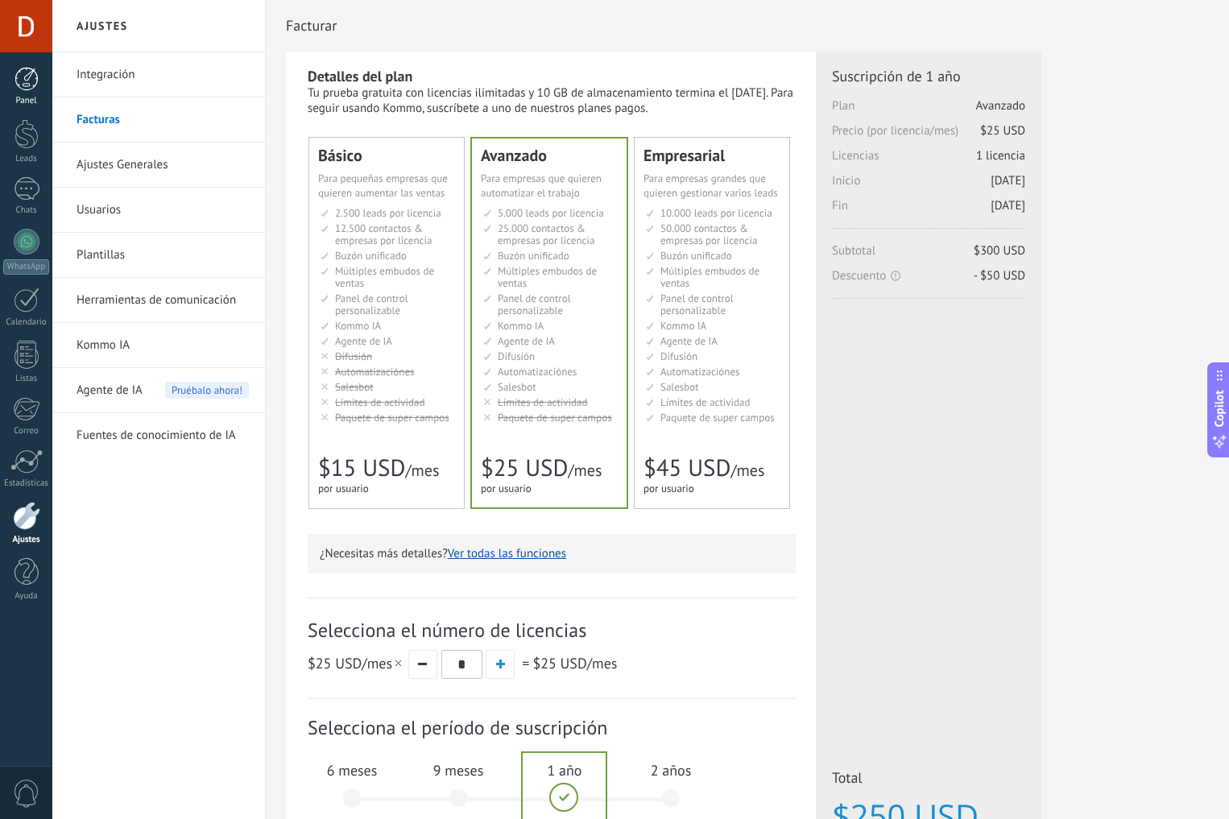
click at [26, 86] on div at bounding box center [26, 79] width 24 height 24
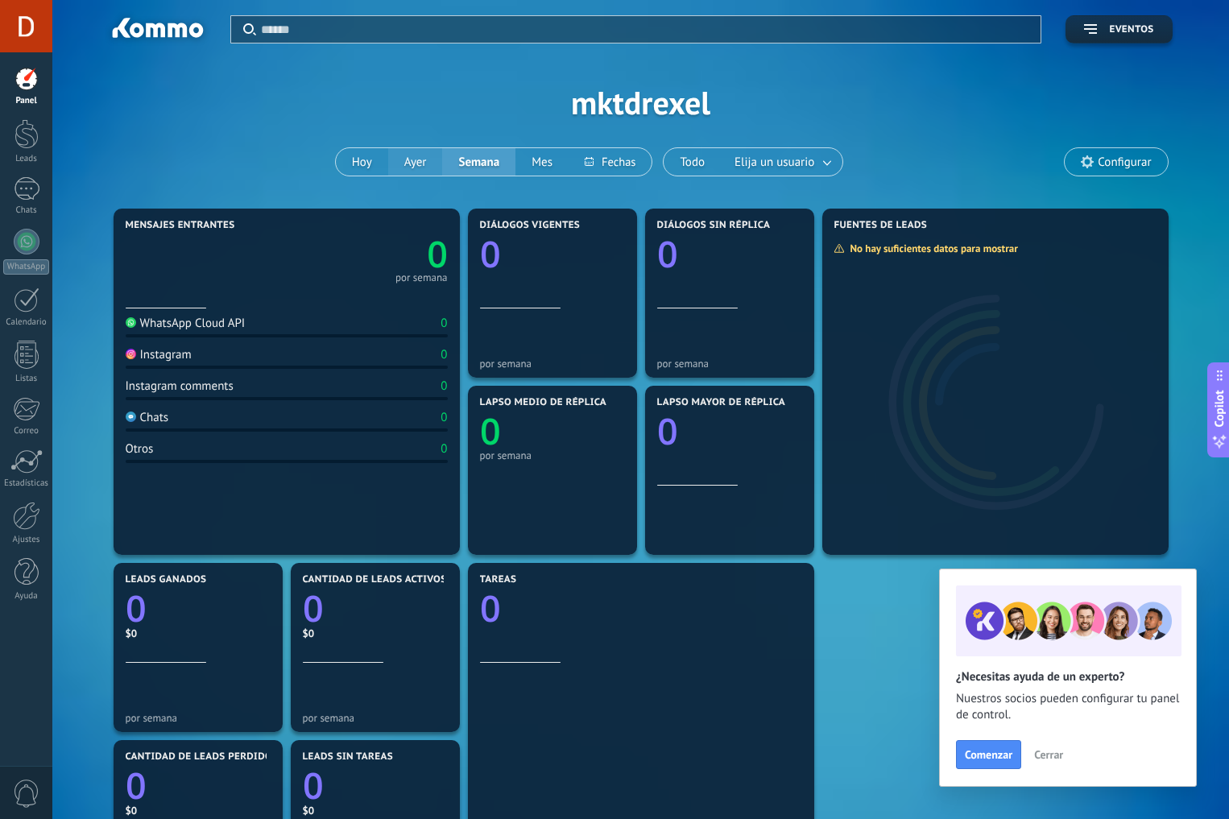
click at [413, 170] on button "Ayer" at bounding box center [415, 161] width 55 height 27
click at [1092, 166] on icon at bounding box center [1087, 161] width 13 height 13
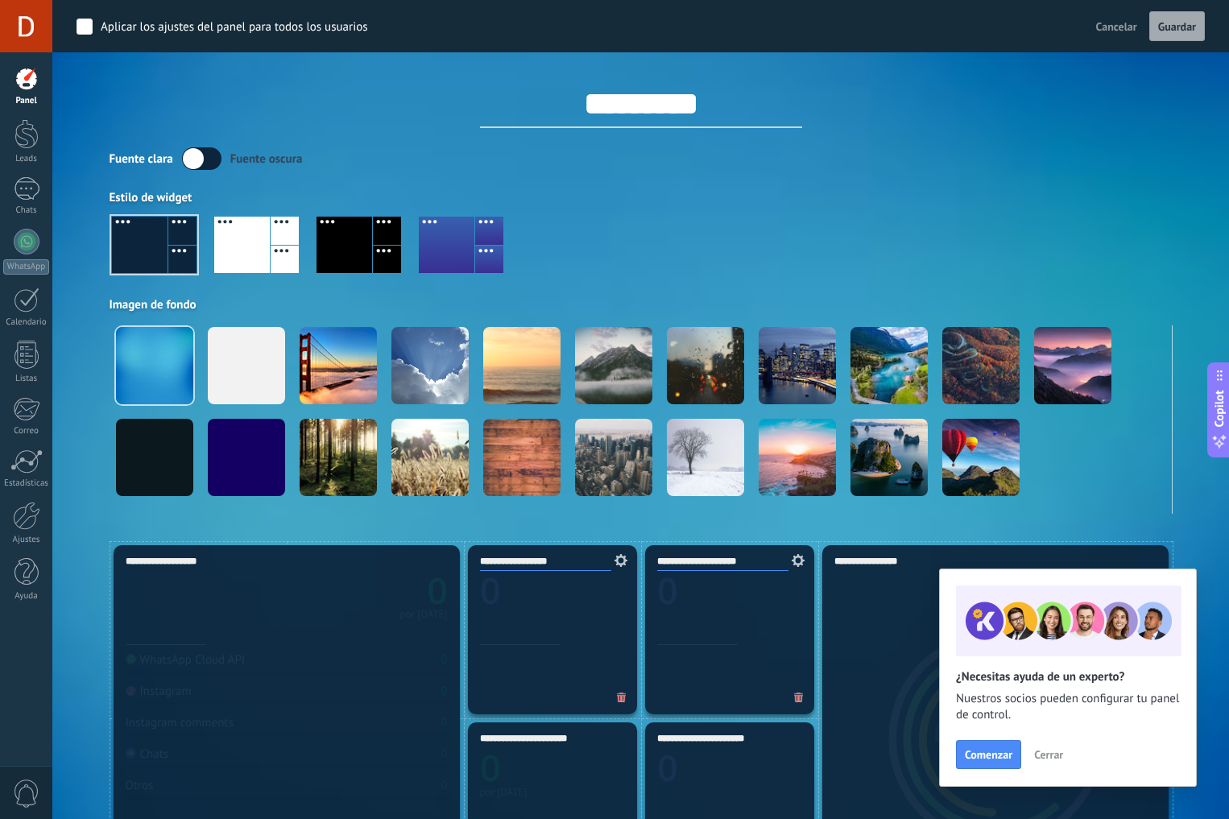
click at [338, 241] on div at bounding box center [344, 245] width 56 height 56
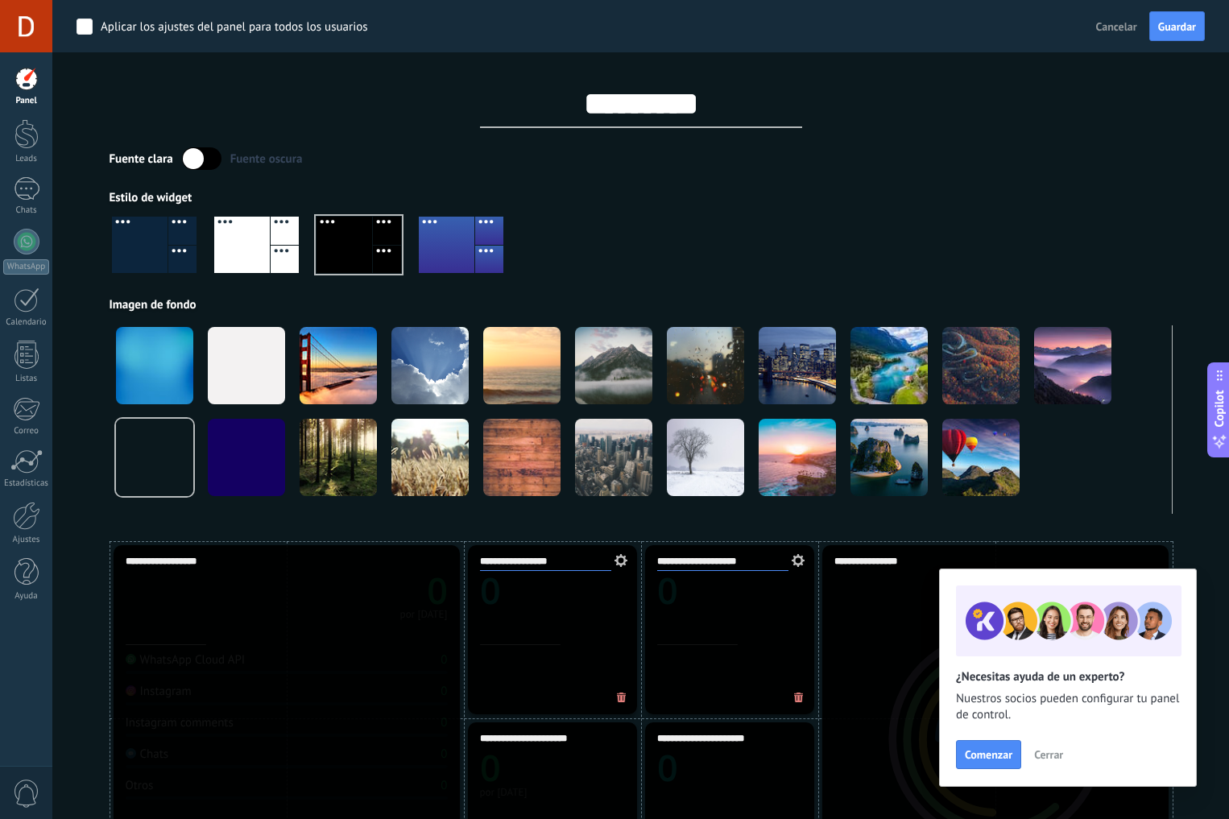
click at [173, 249] on div at bounding box center [182, 260] width 28 height 28
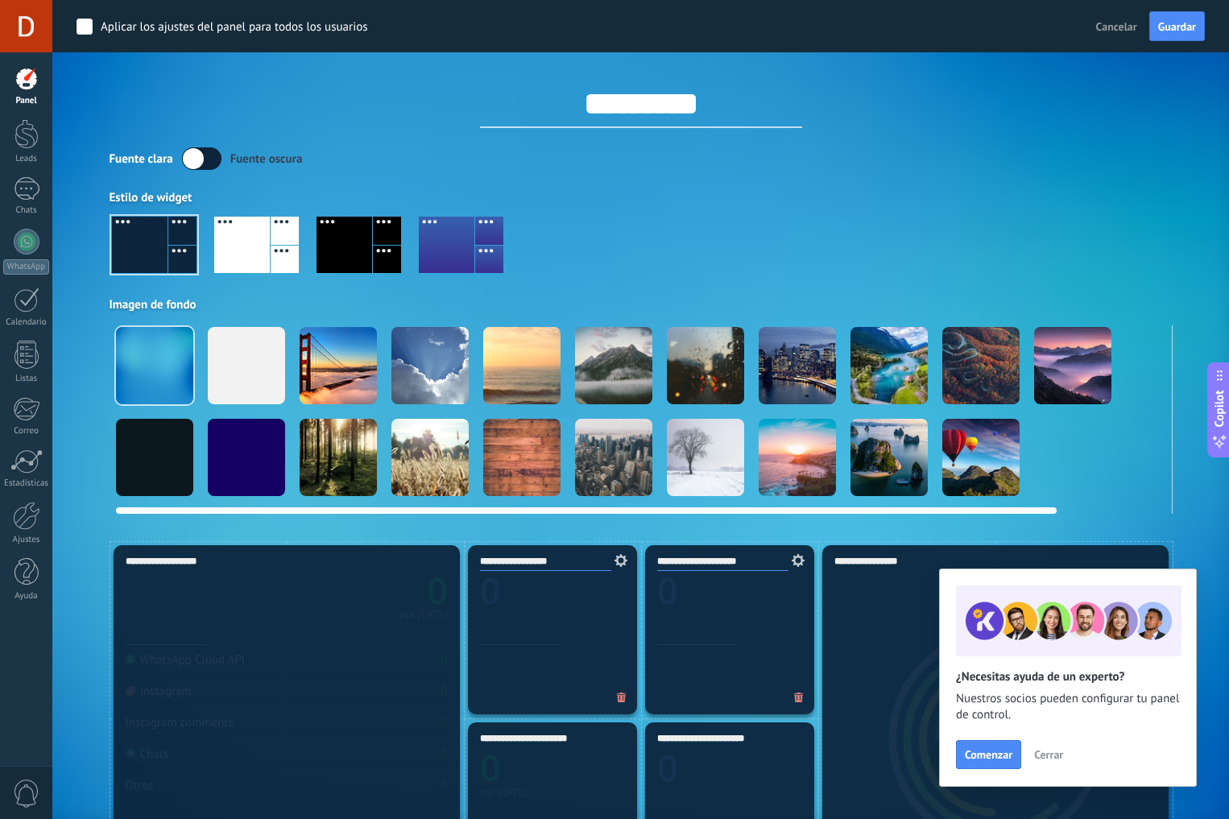
click at [427, 377] on div at bounding box center [429, 365] width 77 height 77
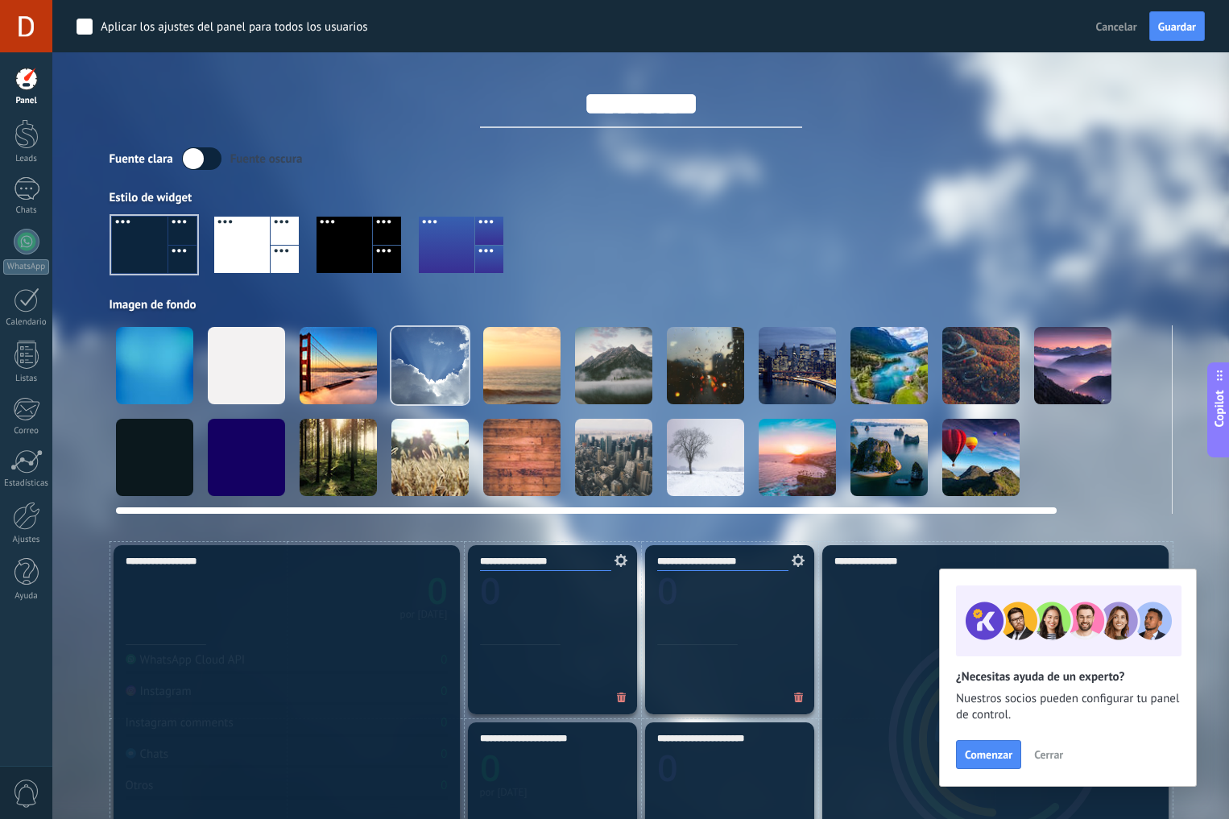
click at [868, 381] on div at bounding box center [888, 365] width 77 height 77
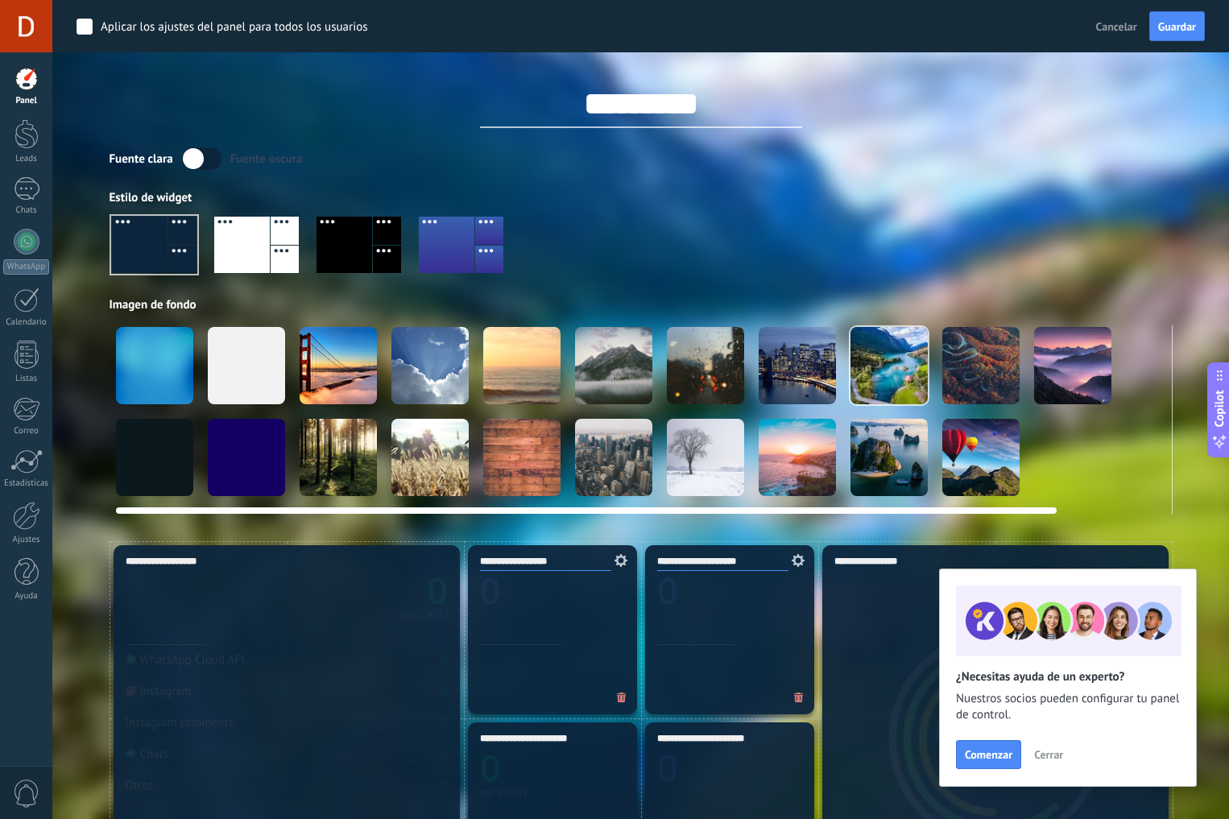
click at [705, 374] on div at bounding box center [705, 365] width 77 height 77
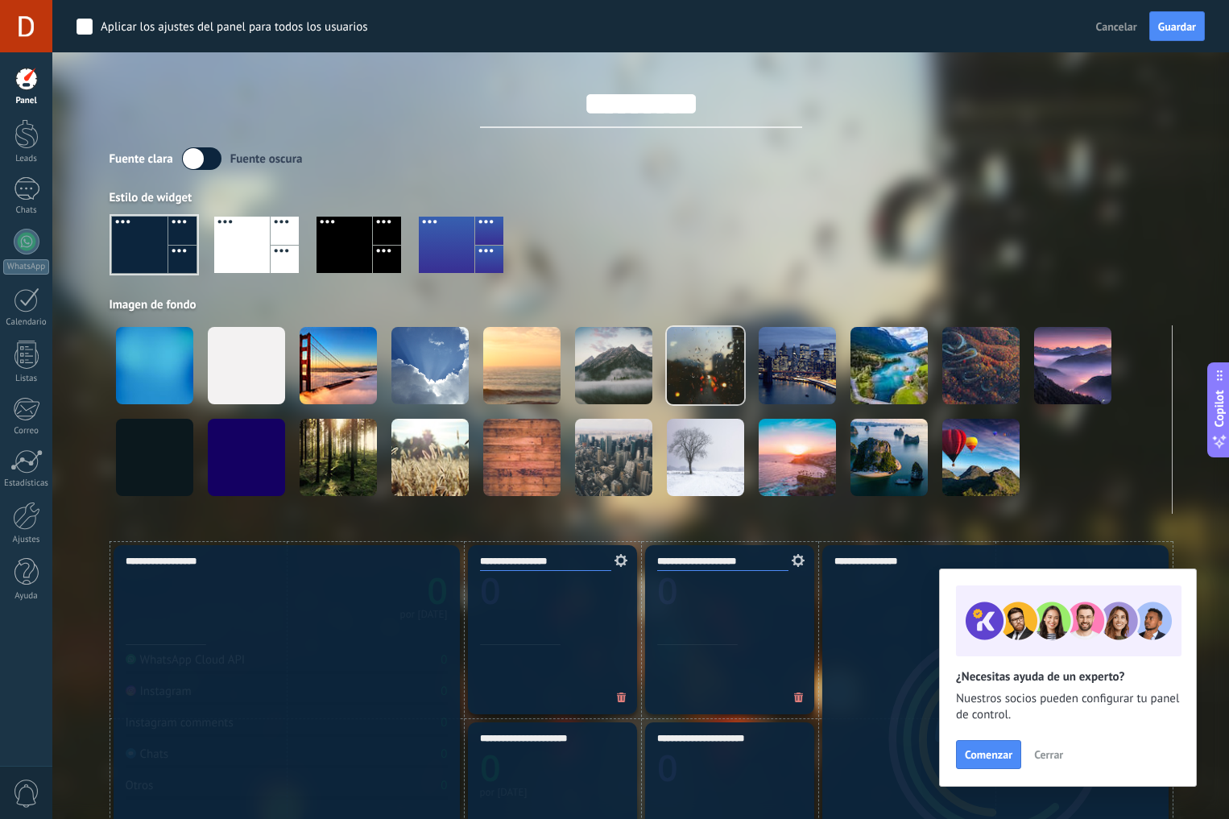
click at [257, 242] on div at bounding box center [242, 245] width 56 height 56
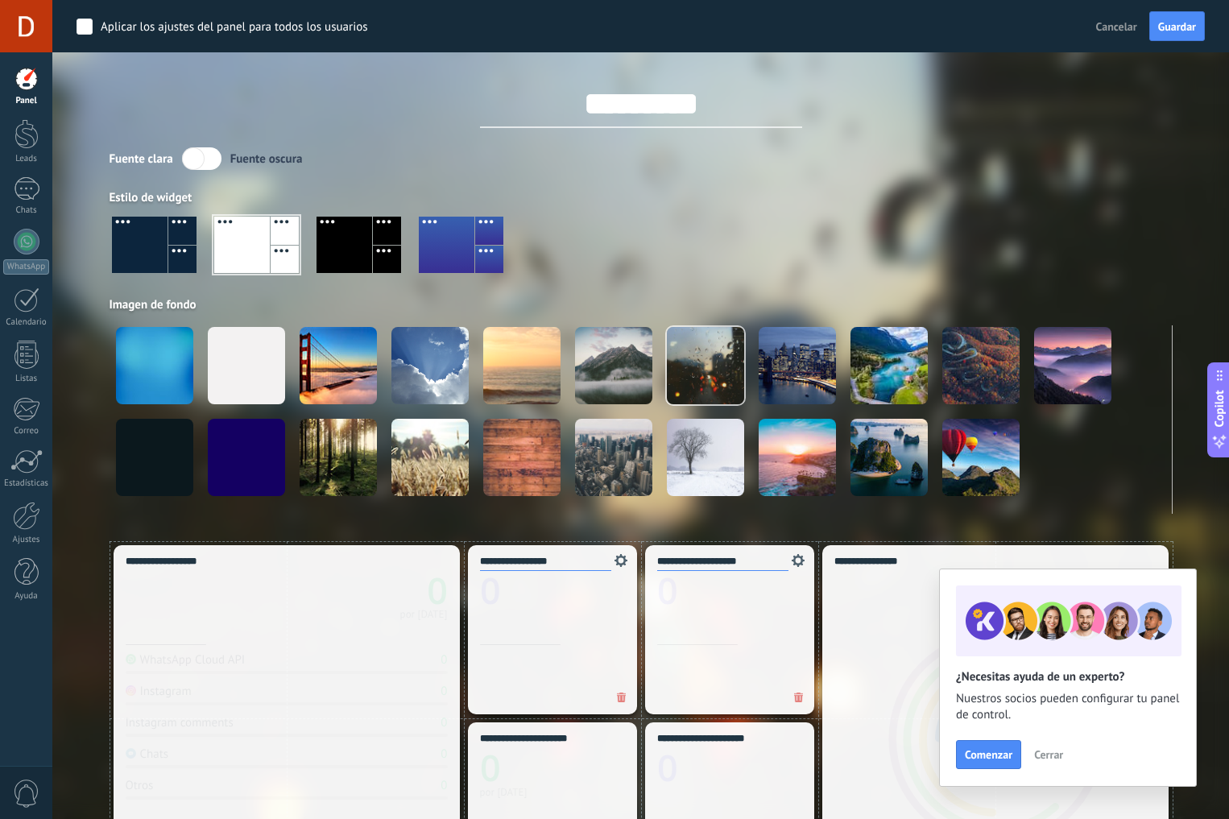
click at [378, 250] on div at bounding box center [387, 260] width 28 height 28
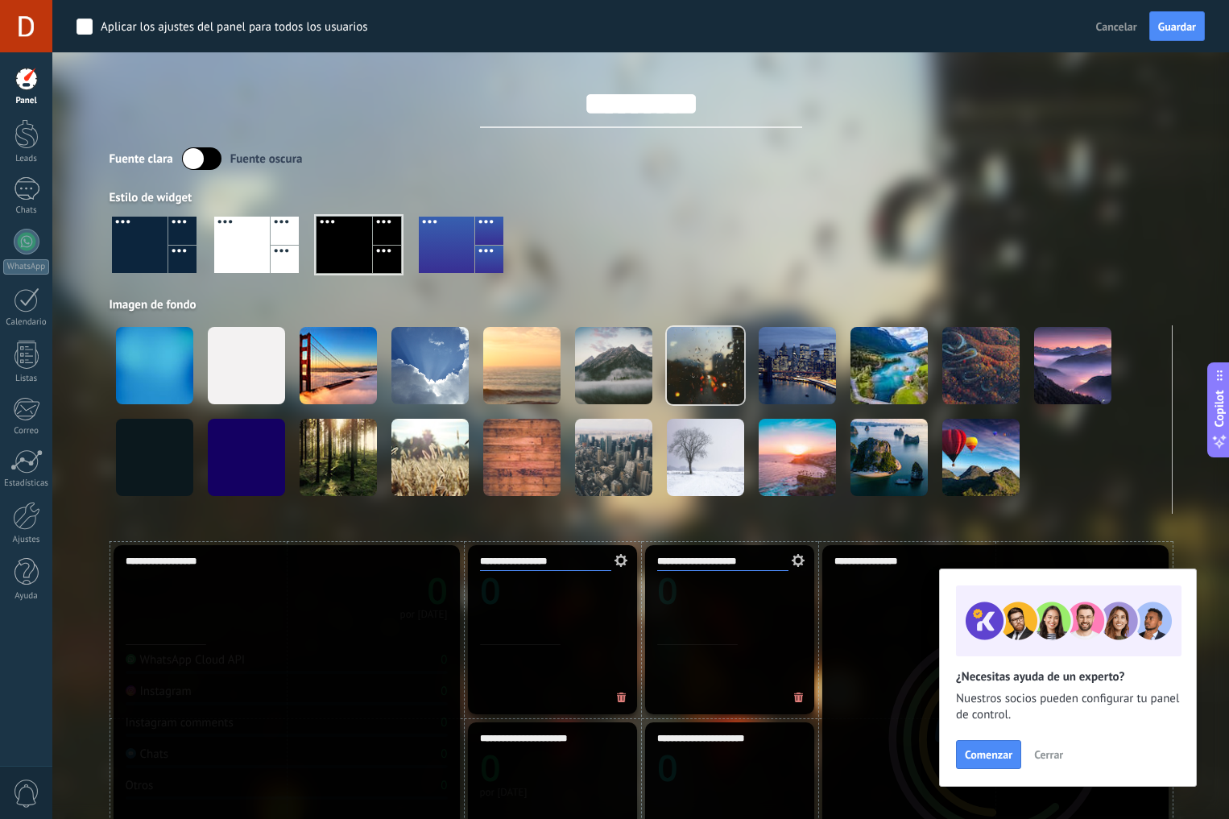
click at [461, 248] on div at bounding box center [447, 245] width 56 height 56
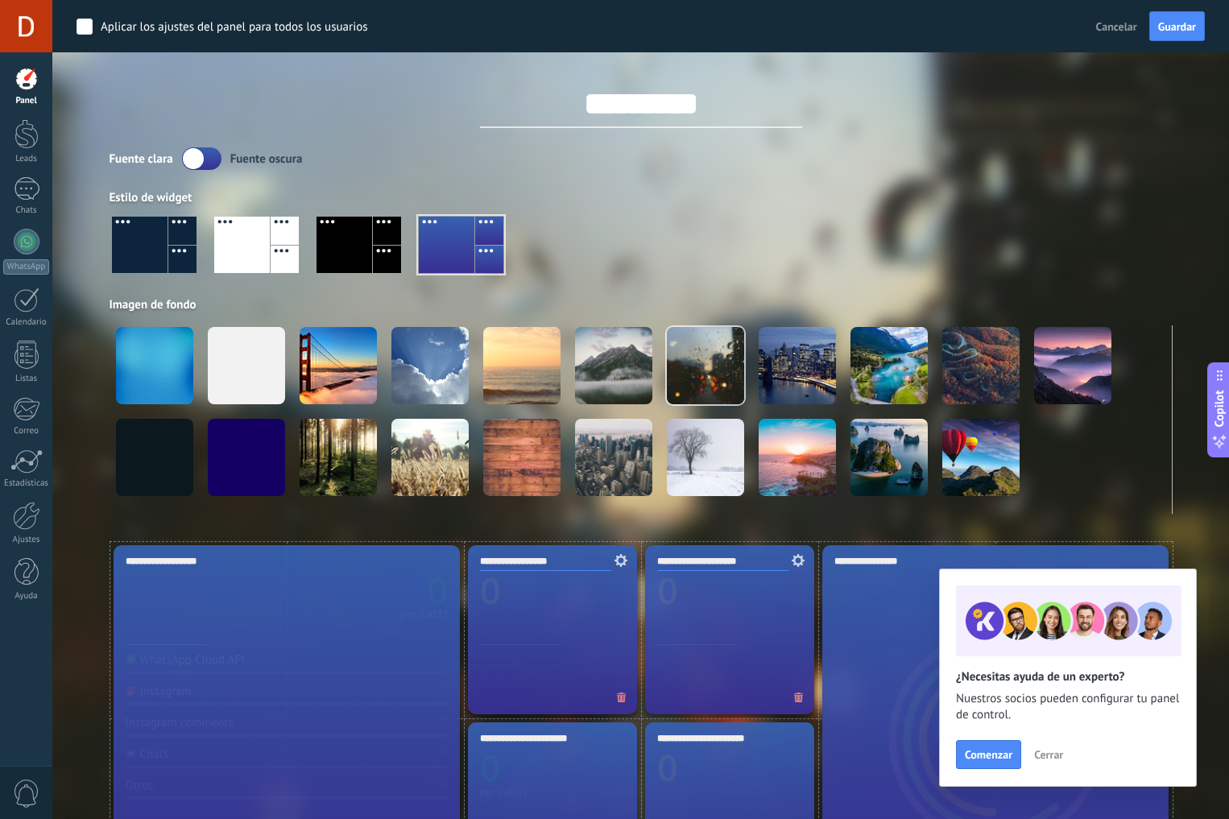
click at [152, 246] on div at bounding box center [140, 245] width 56 height 56
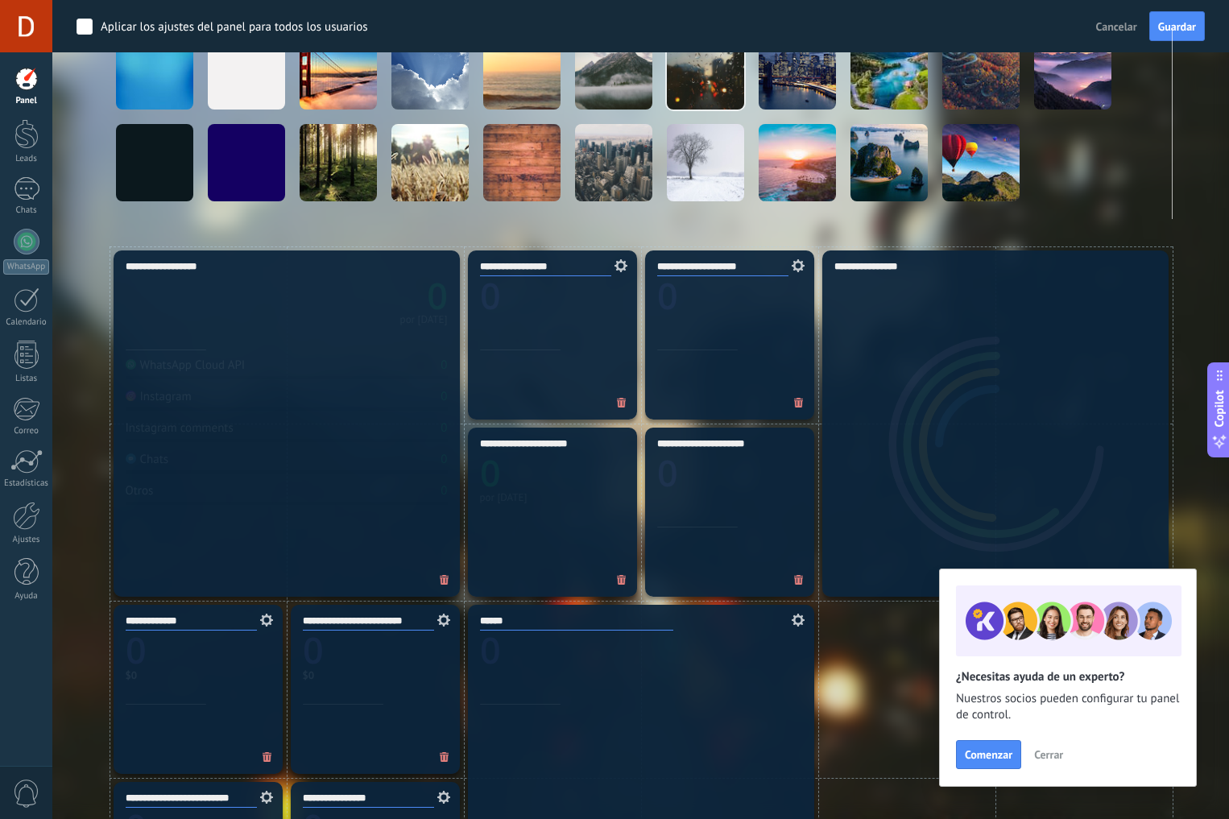
scroll to position [520, 0]
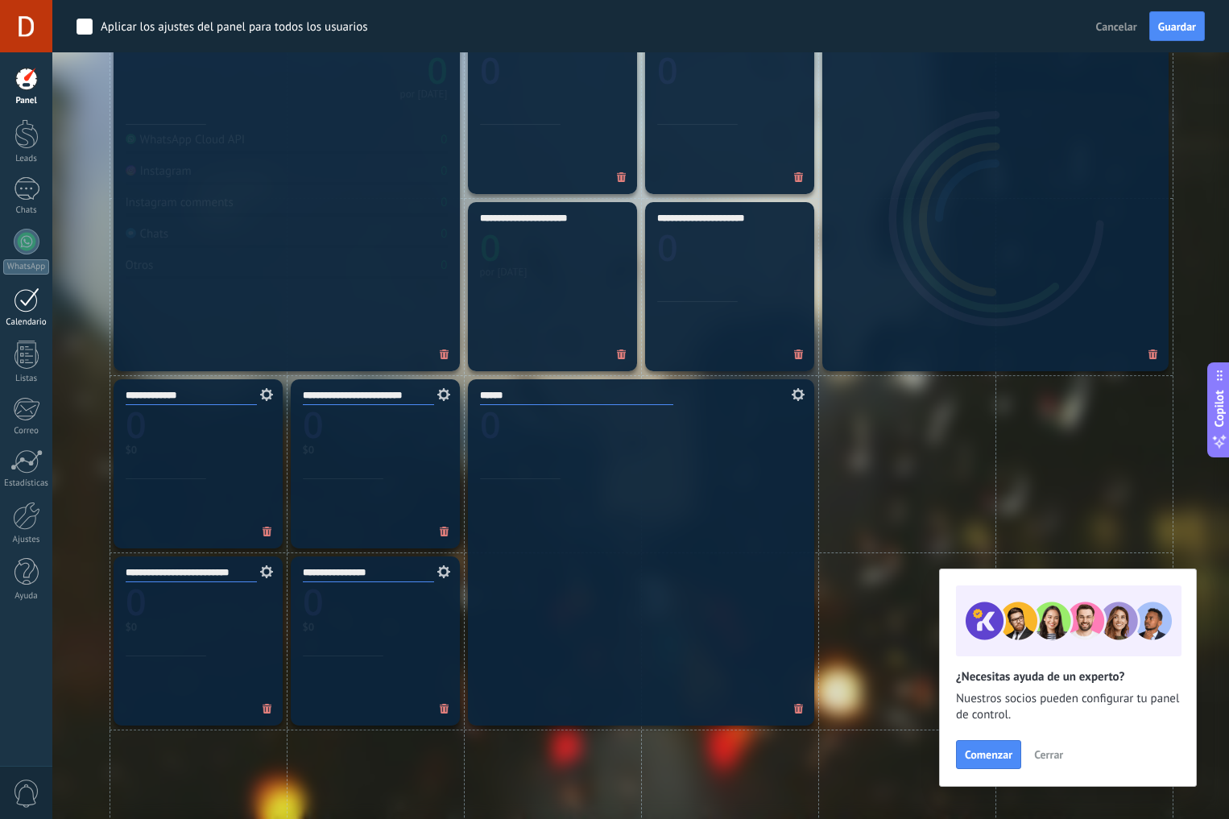
click at [28, 303] on div at bounding box center [27, 299] width 26 height 25
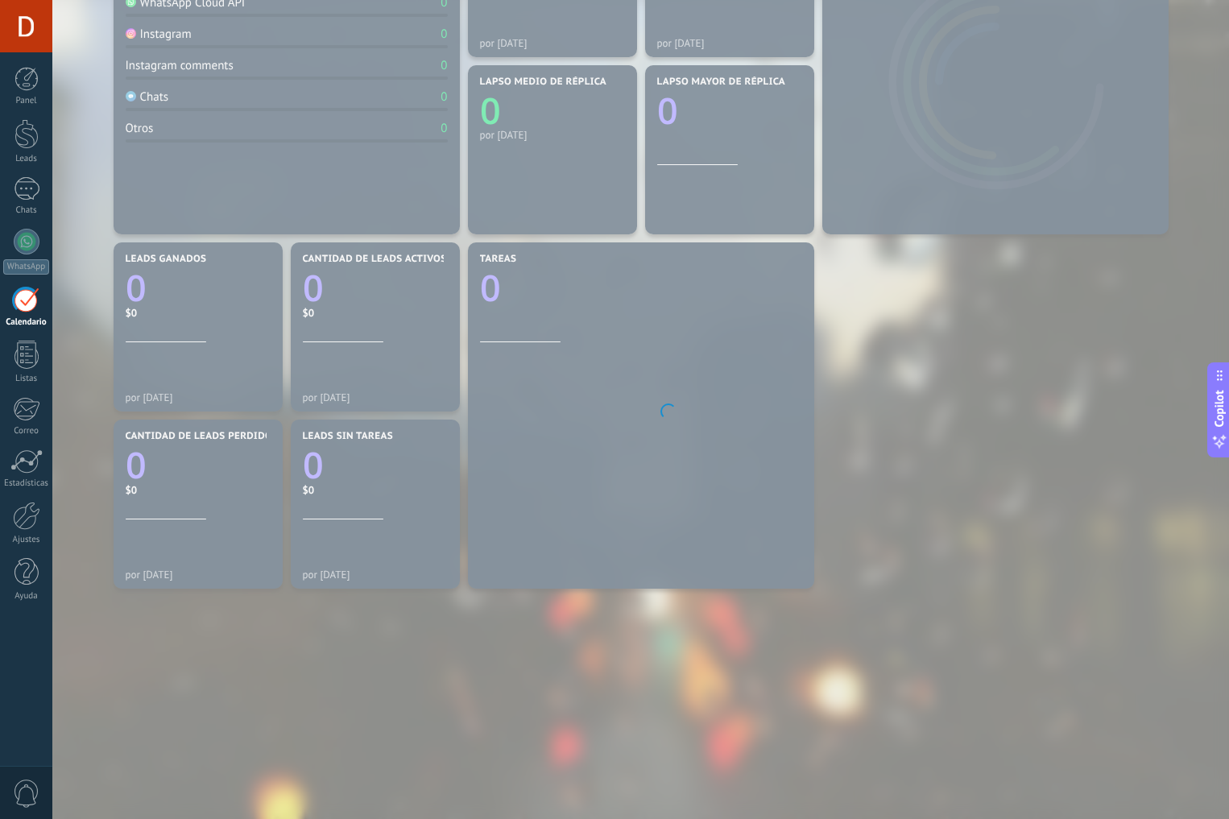
scroll to position [321, 0]
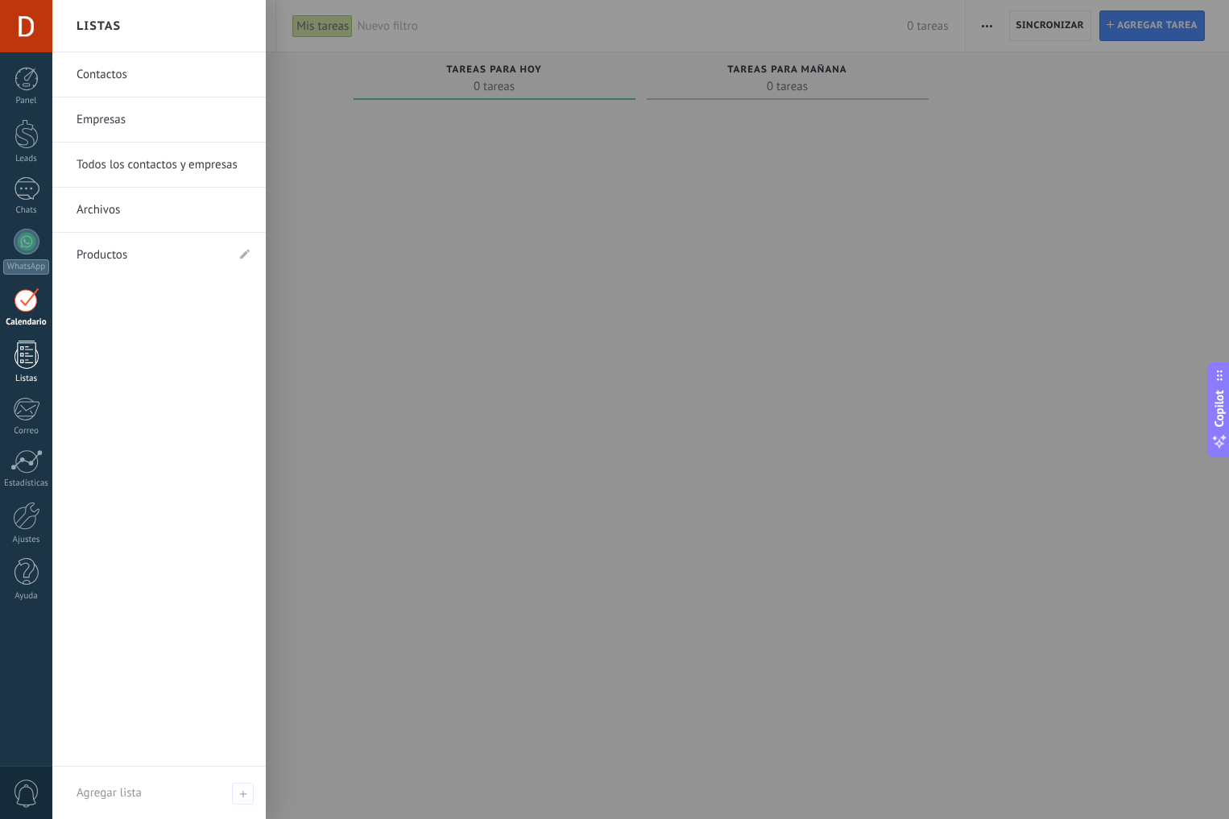
click at [29, 361] on div at bounding box center [26, 355] width 24 height 28
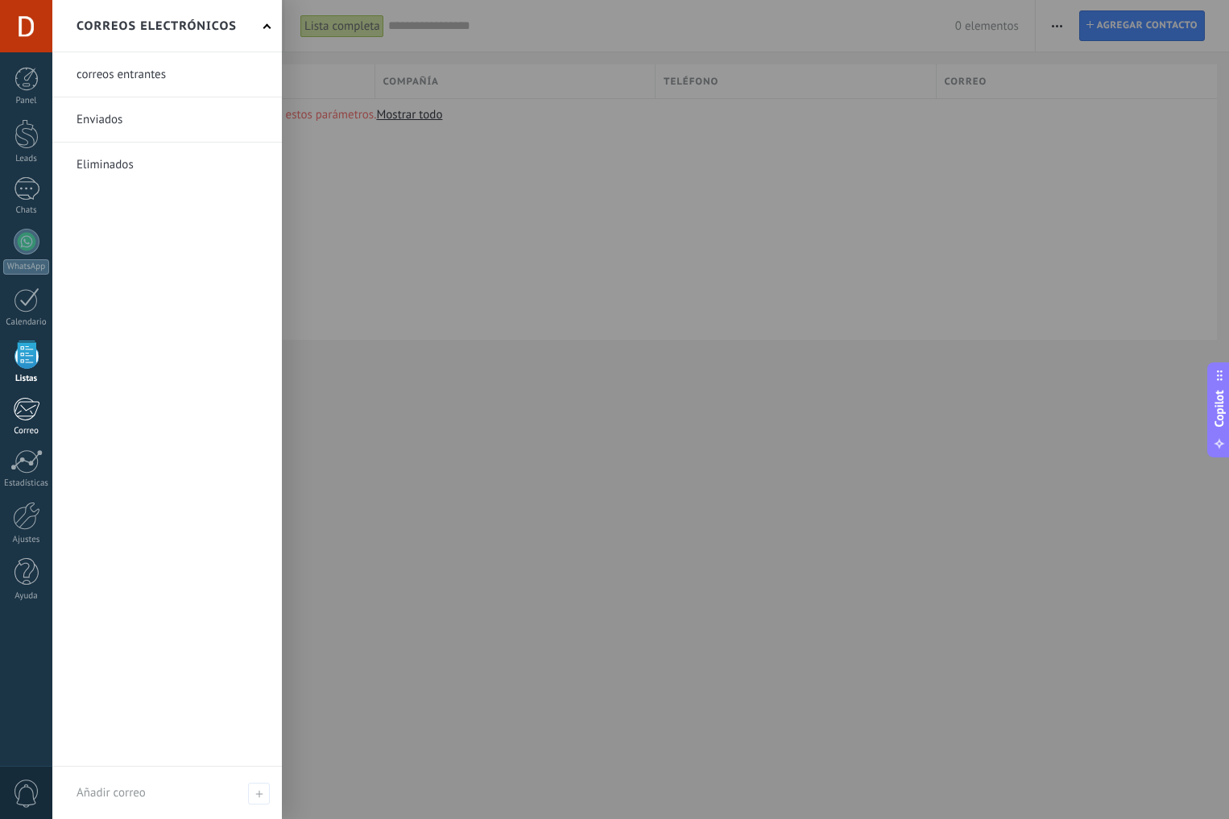
click at [28, 406] on div at bounding box center [26, 409] width 27 height 24
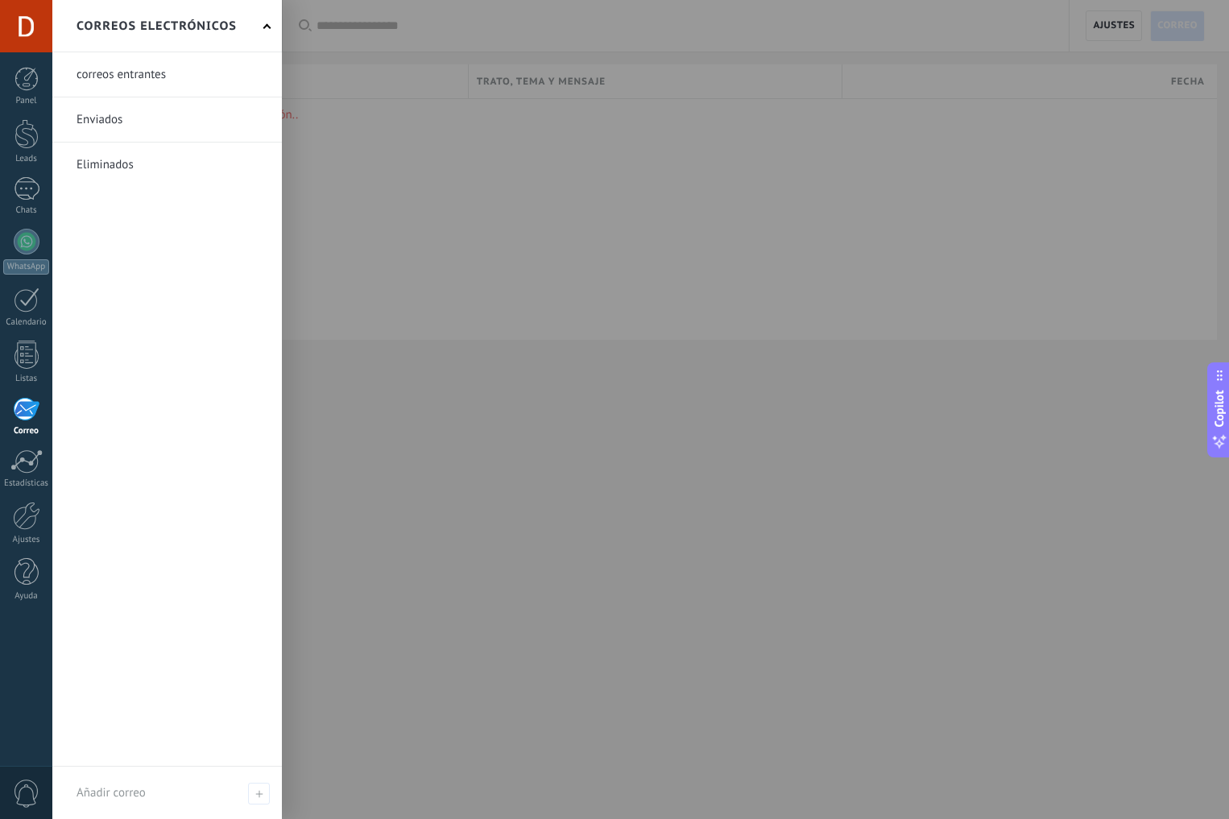
click at [26, 408] on div at bounding box center [26, 409] width 27 height 24
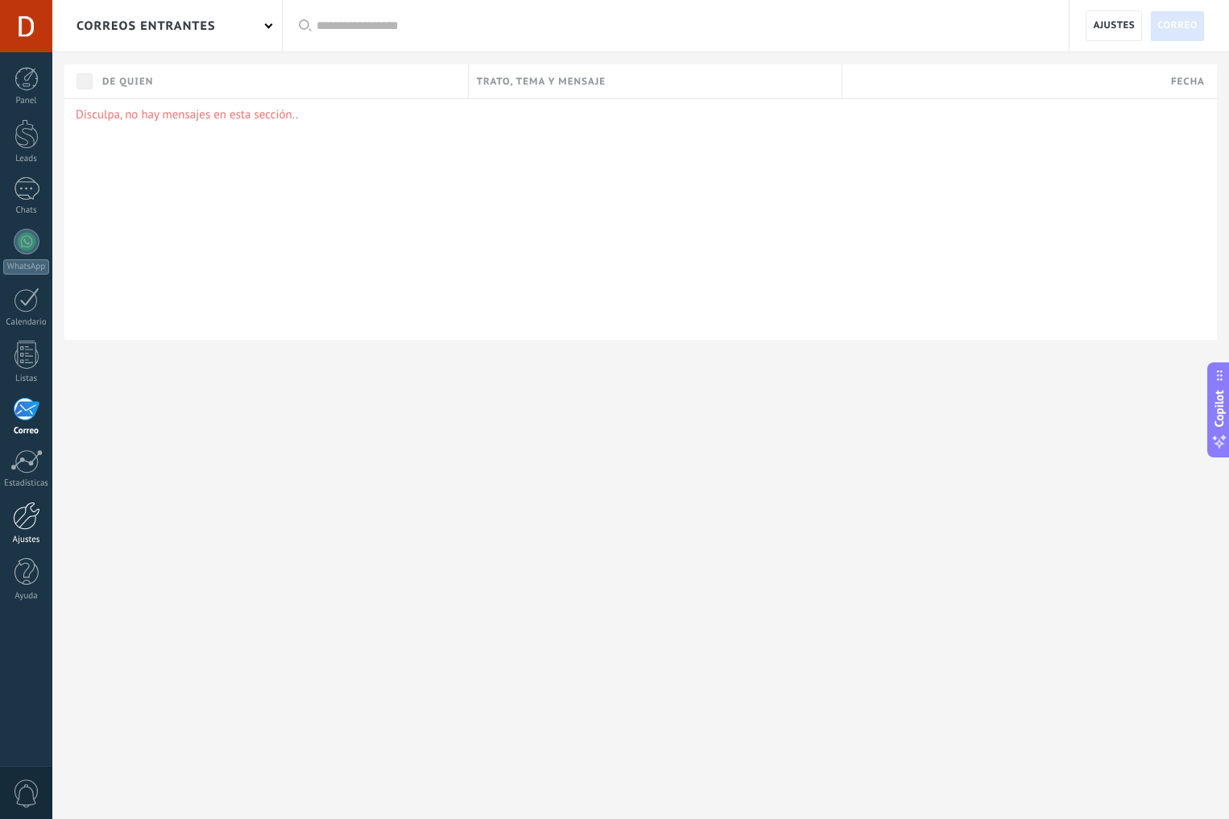
click at [16, 512] on div at bounding box center [26, 516] width 27 height 28
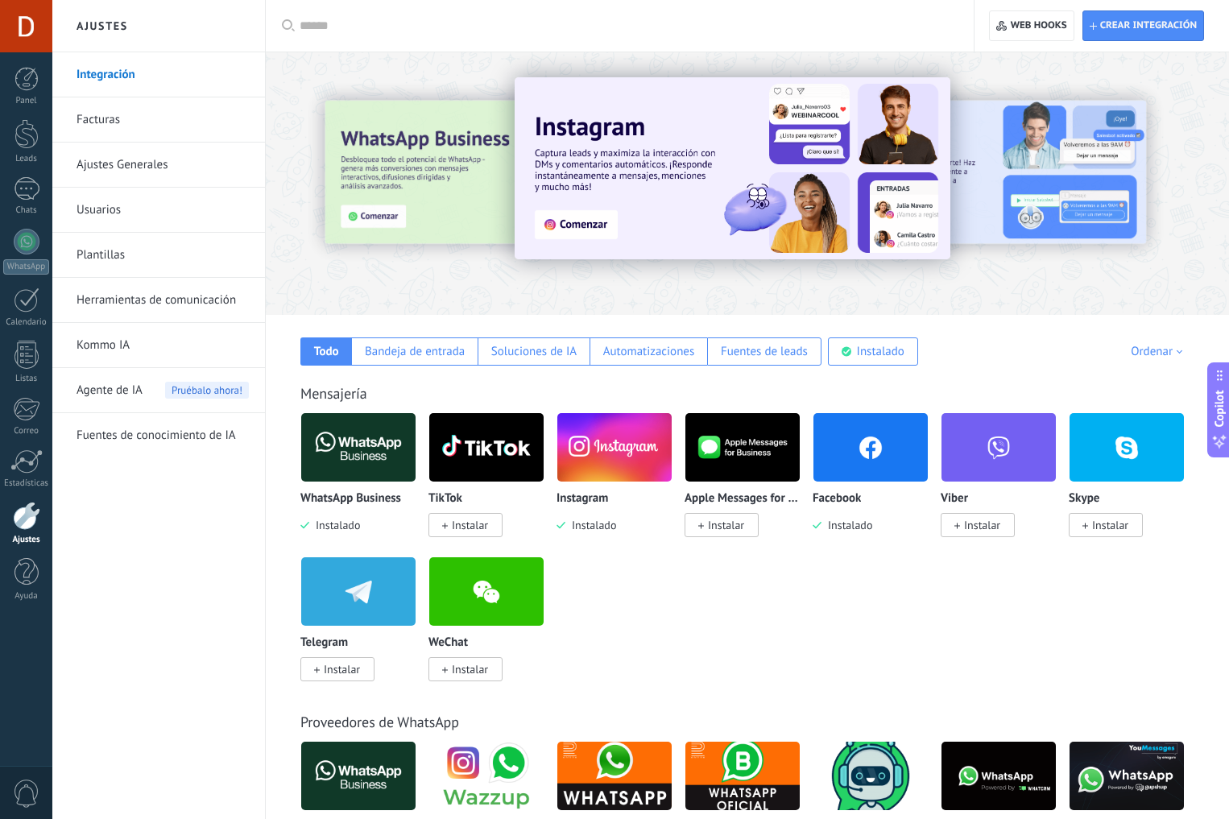
click at [345, 436] on img at bounding box center [358, 447] width 114 height 78
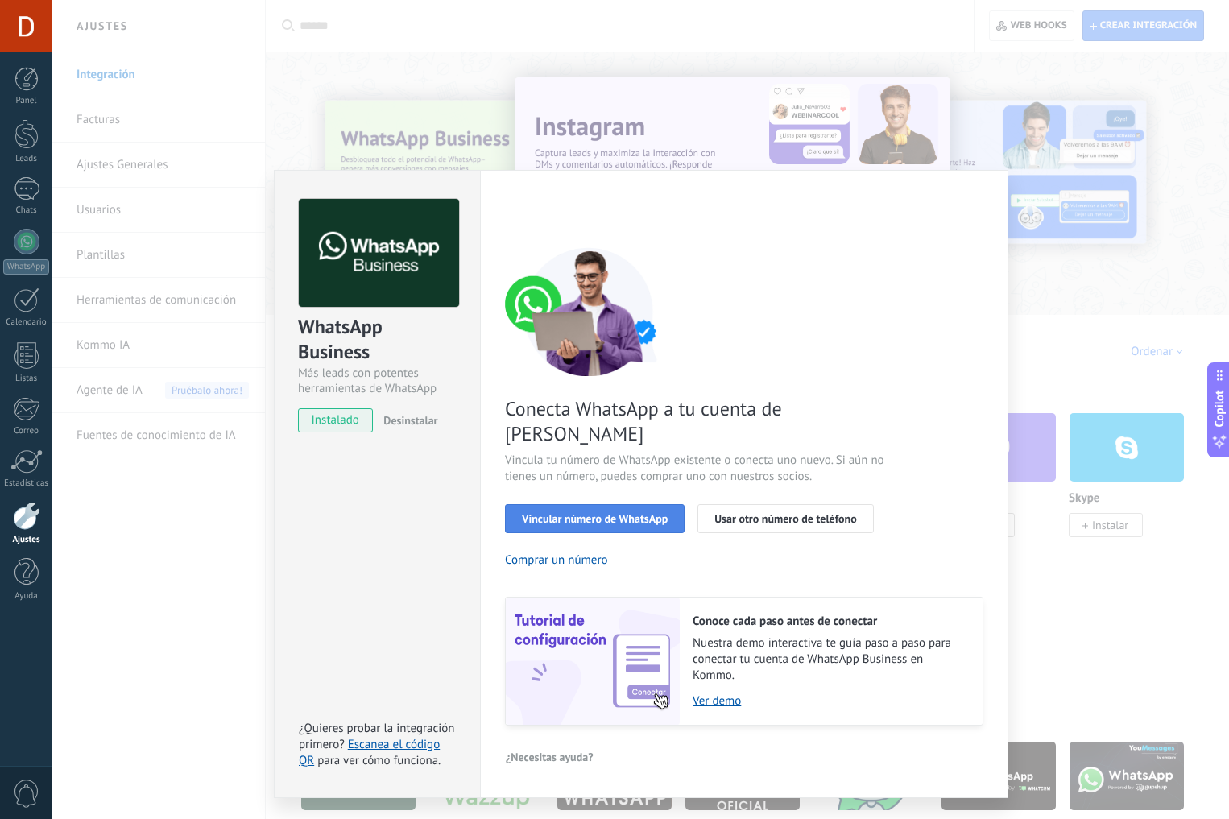
click at [566, 504] on button "Vincular número de WhatsApp" at bounding box center [595, 518] width 180 height 29
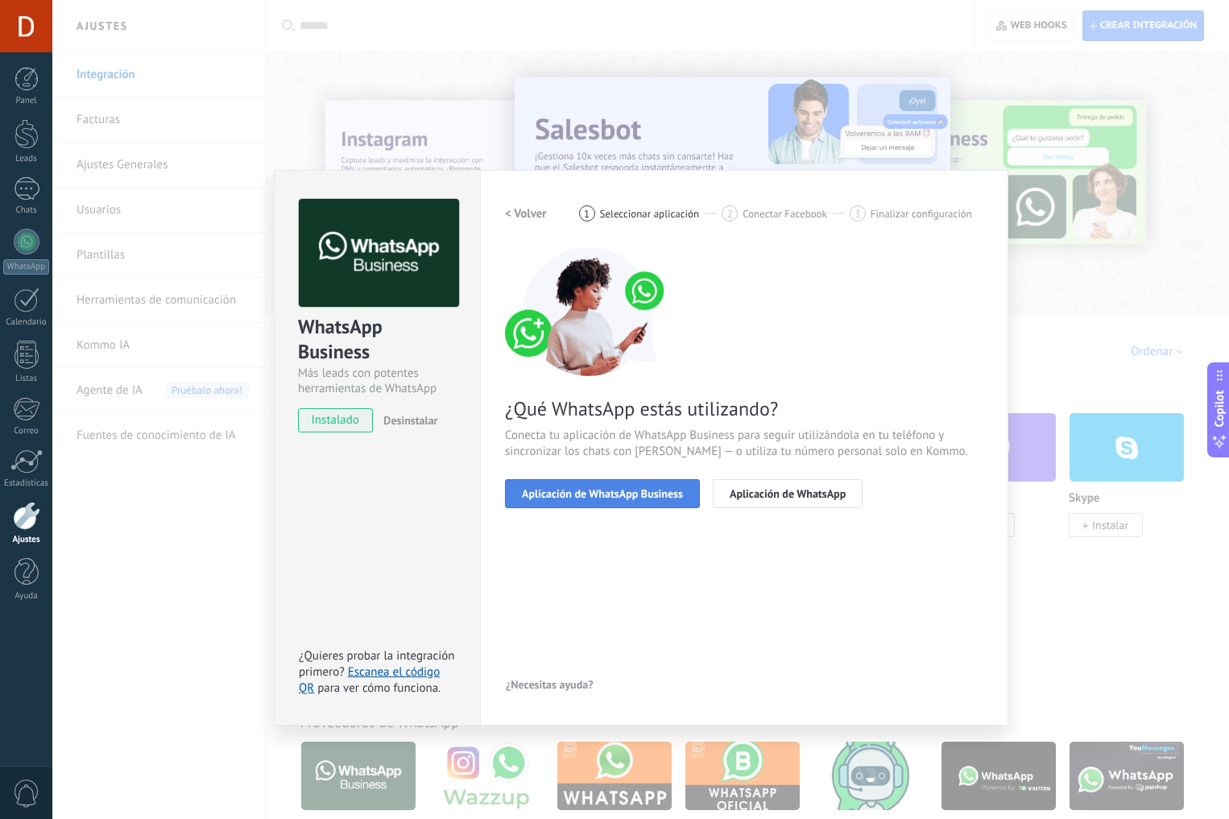
click at [600, 501] on button "Aplicación de WhatsApp Business" at bounding box center [602, 493] width 195 height 29
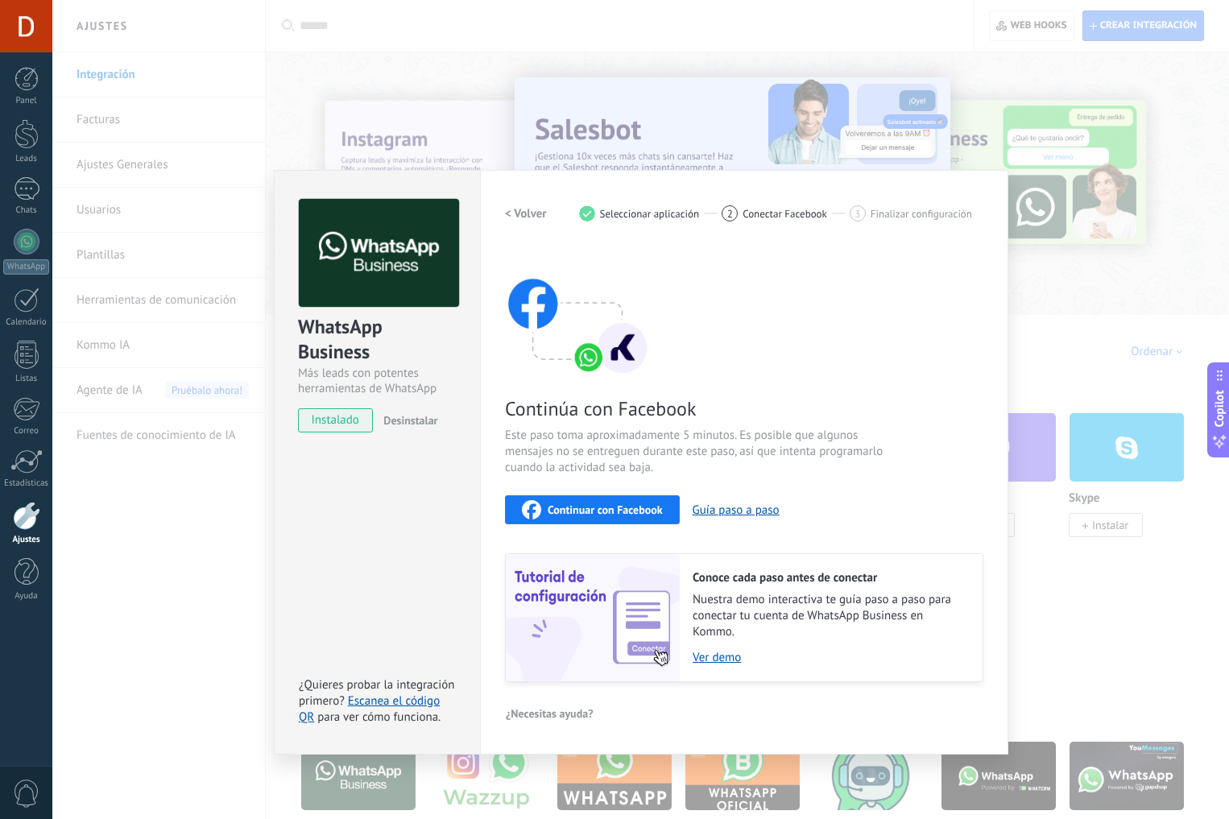
click at [619, 514] on span "Continuar con Facebook" at bounding box center [605, 509] width 115 height 11
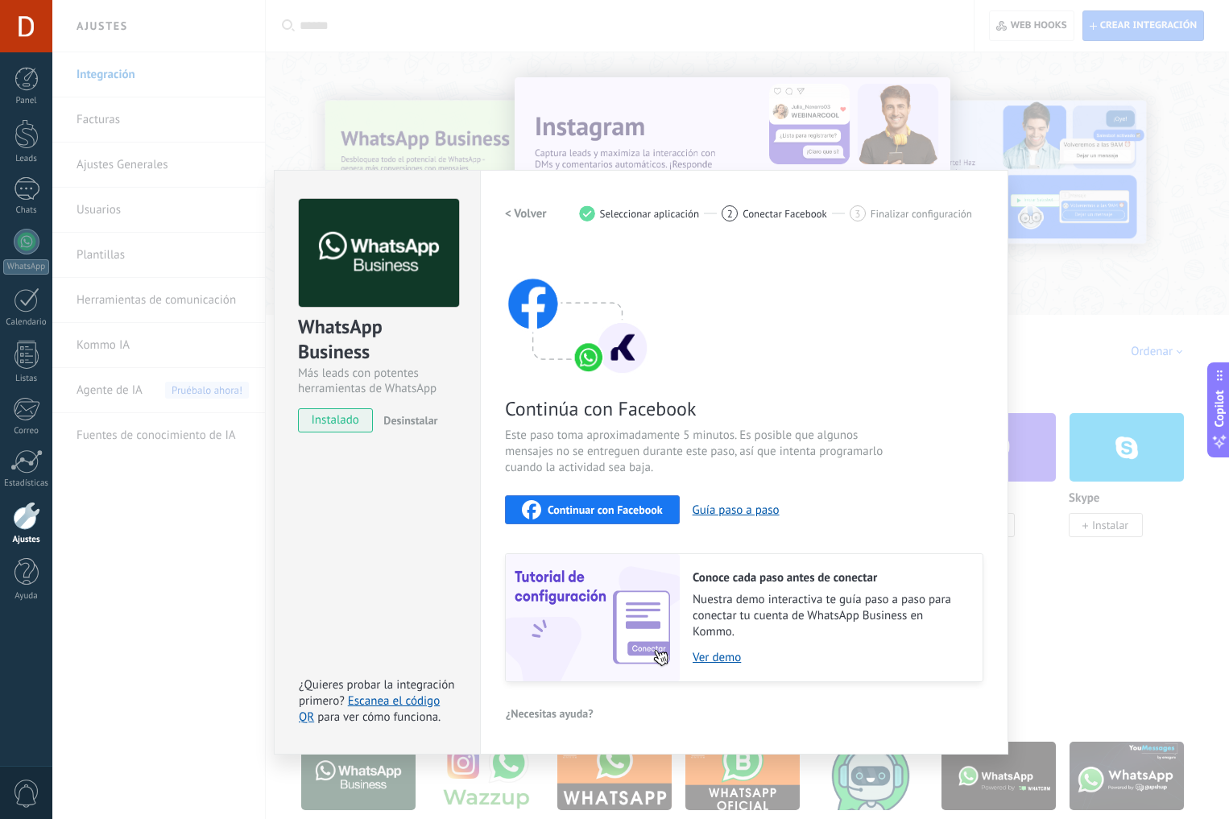
click at [355, 67] on div "WhatsApp Business Más leads con potentes herramientas de WhatsApp instalado Des…" at bounding box center [640, 409] width 1177 height 819
